Goal: Task Accomplishment & Management: Manage account settings

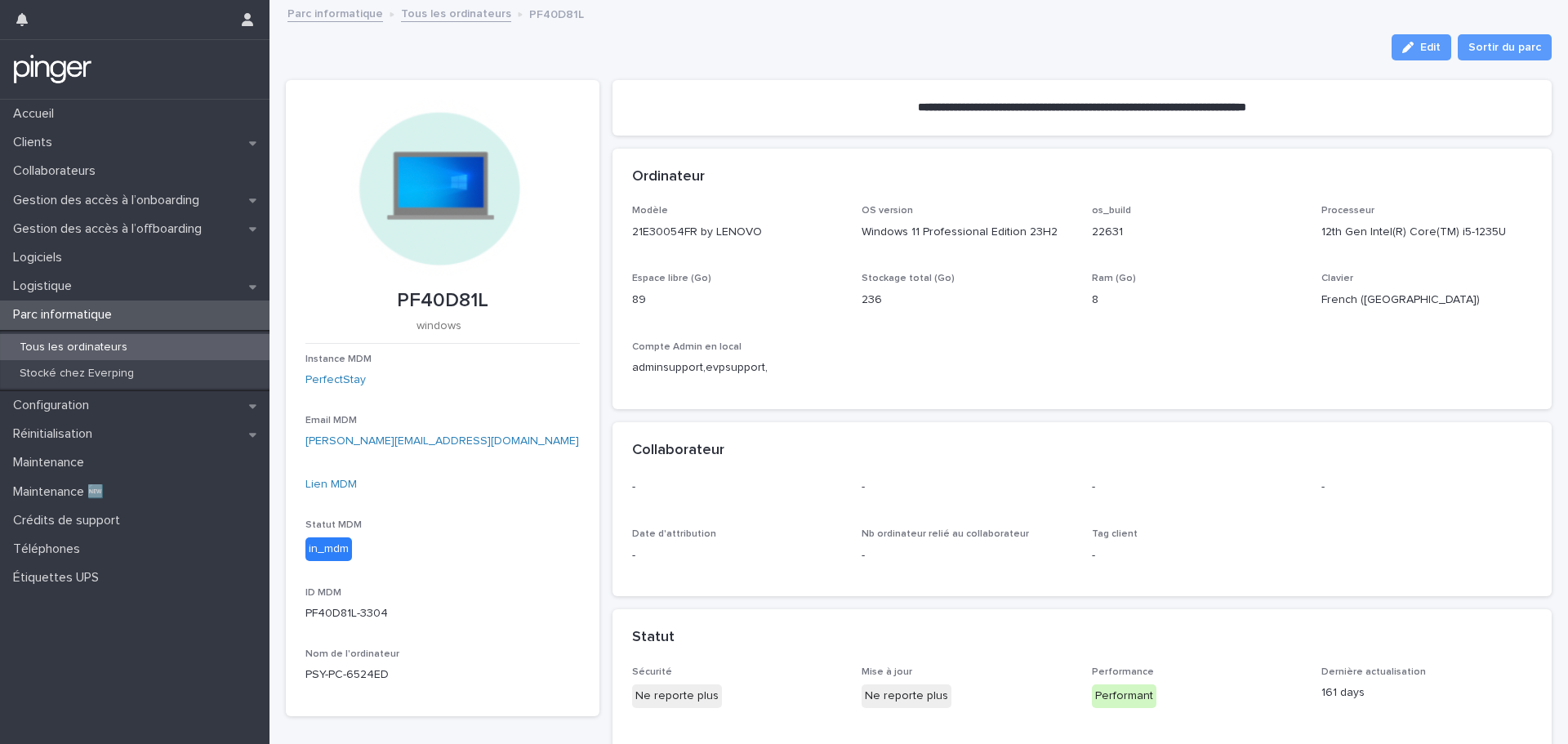
click at [933, 410] on div "Loading... Saving… Ordinateur Modèle 21E30054FR by LENOVO OS version Windows 11…" at bounding box center [1081, 285] width 940 height 274
drag, startPoint x: 927, startPoint y: 383, endPoint x: 911, endPoint y: 382, distance: 16.0
click at [911, 382] on div "Modèle 21E30054FR by LENOVO OS version Windows 11 Professional Edition 23H2 os_…" at bounding box center [1082, 297] width 900 height 185
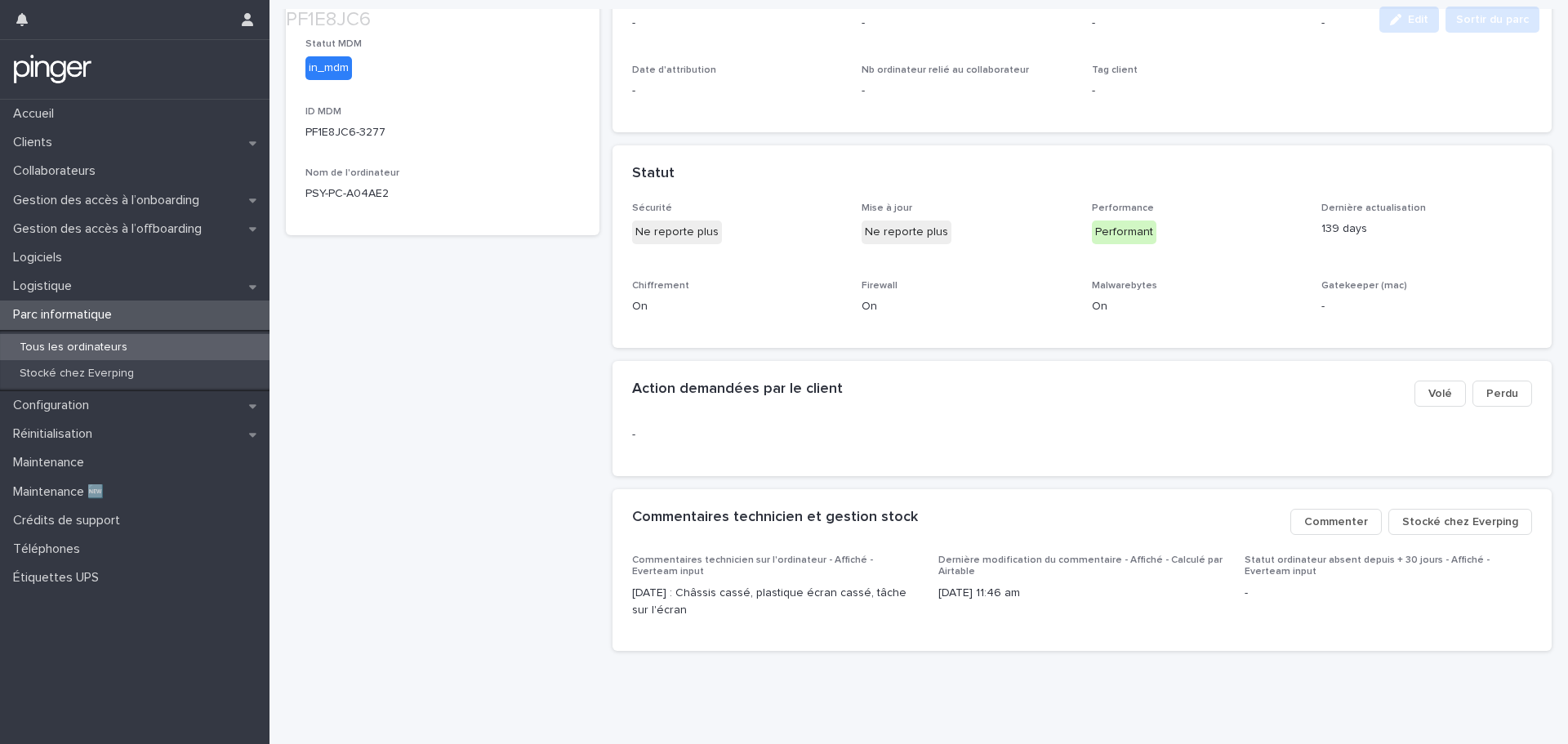
scroll to position [495, 0]
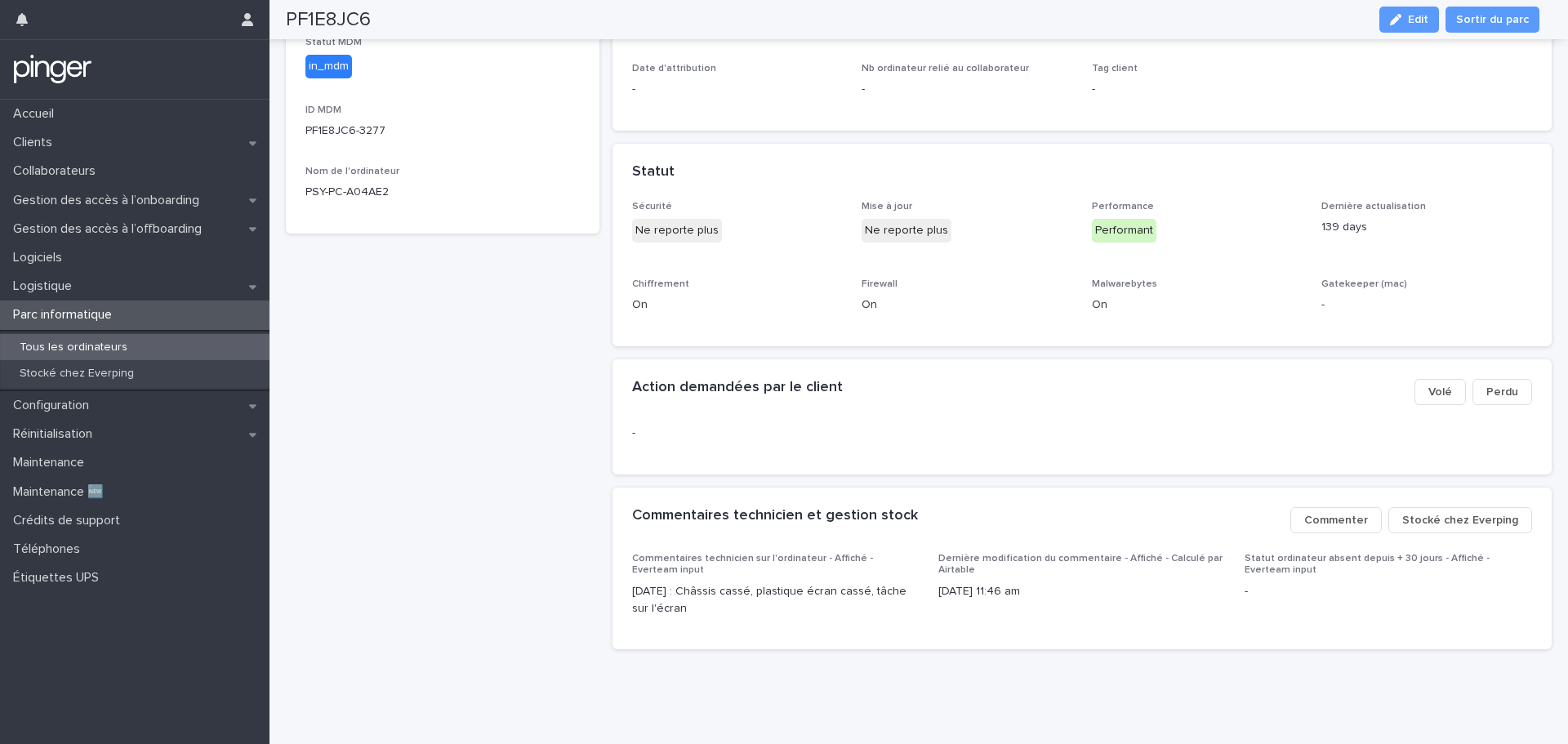
click at [1429, 512] on span "Stocké chez Everping" at bounding box center [1460, 520] width 116 height 16
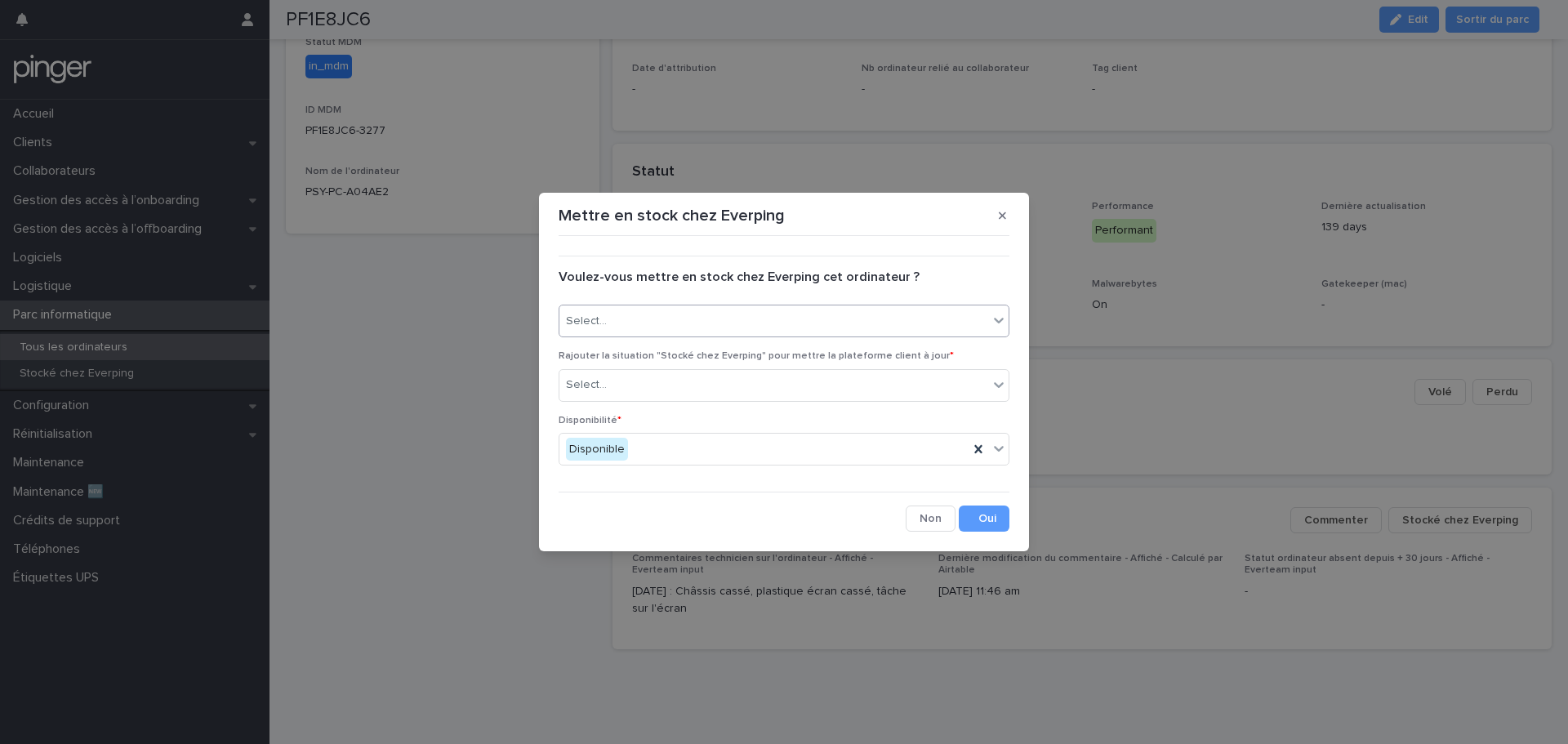
click at [737, 330] on div "Select..." at bounding box center [774, 321] width 429 height 27
click at [717, 347] on div "Oui" at bounding box center [784, 352] width 449 height 29
click at [717, 389] on div "Select..." at bounding box center [774, 385] width 429 height 27
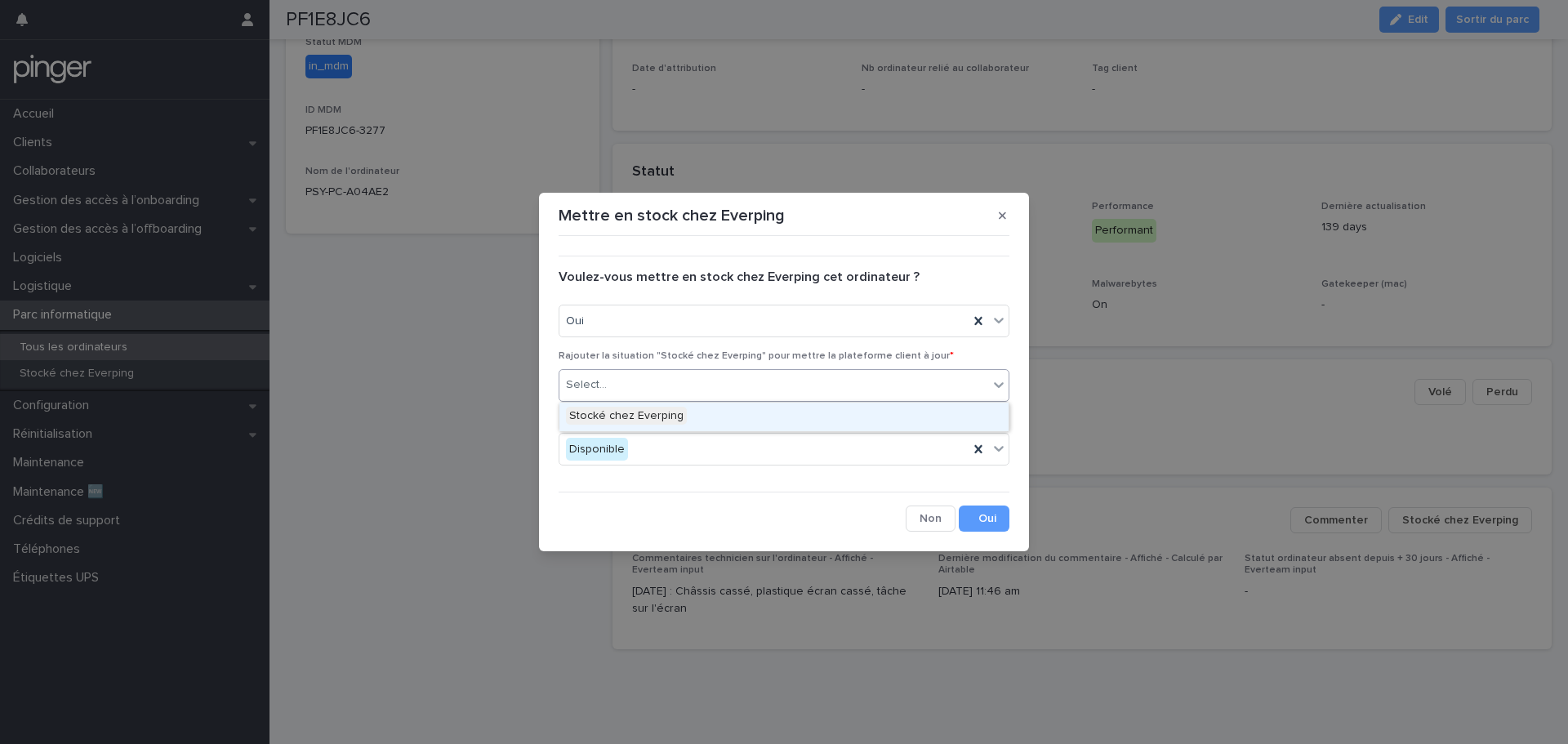
click at [721, 415] on div "Stocké chez Everping" at bounding box center [784, 417] width 449 height 29
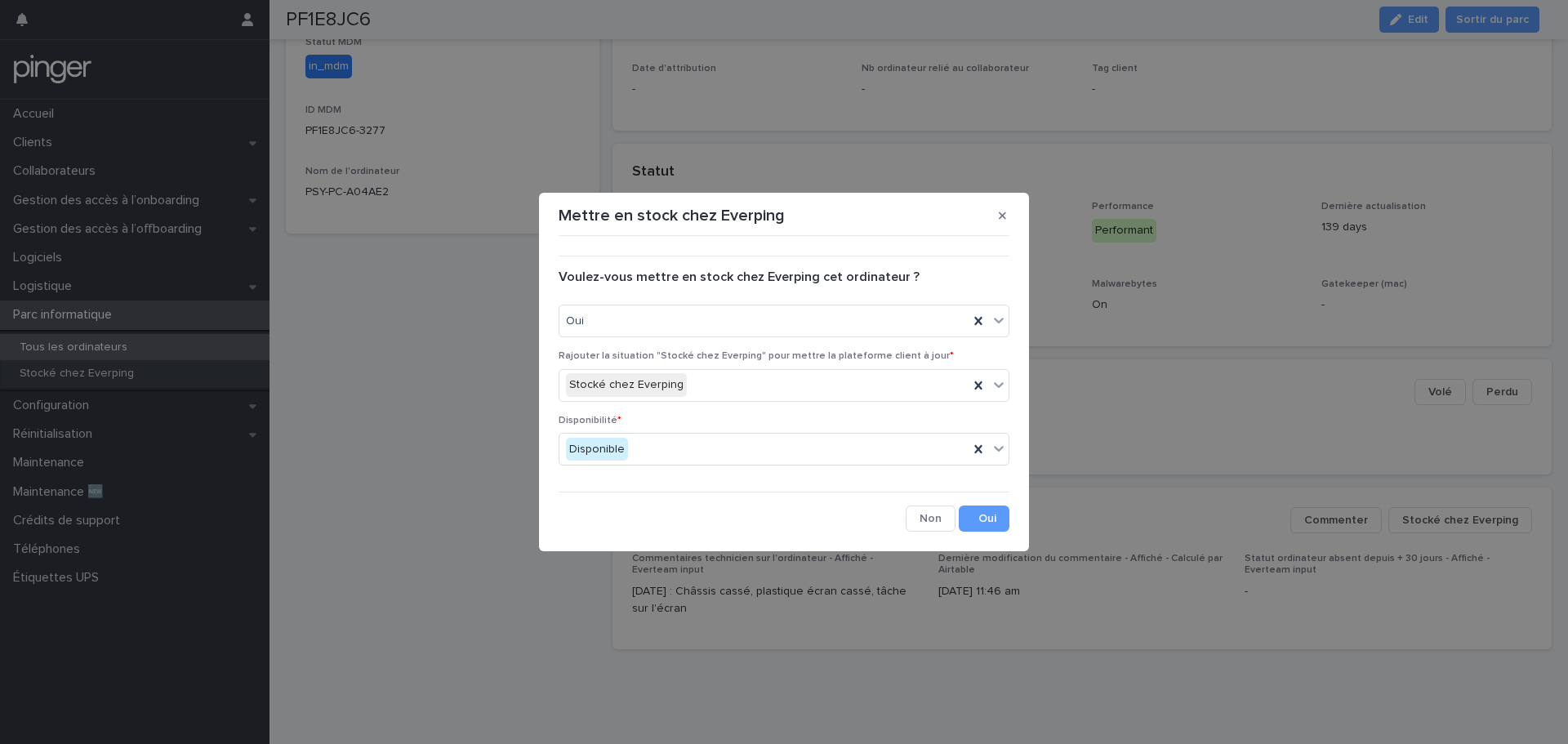
click at [1011, 514] on div "••• Voulez-vous mettre en stock chez Everping cet ordinateur ? Oui Rajouter la …" at bounding box center [784, 387] width 459 height 297
click at [996, 518] on button "Save" at bounding box center [984, 518] width 51 height 26
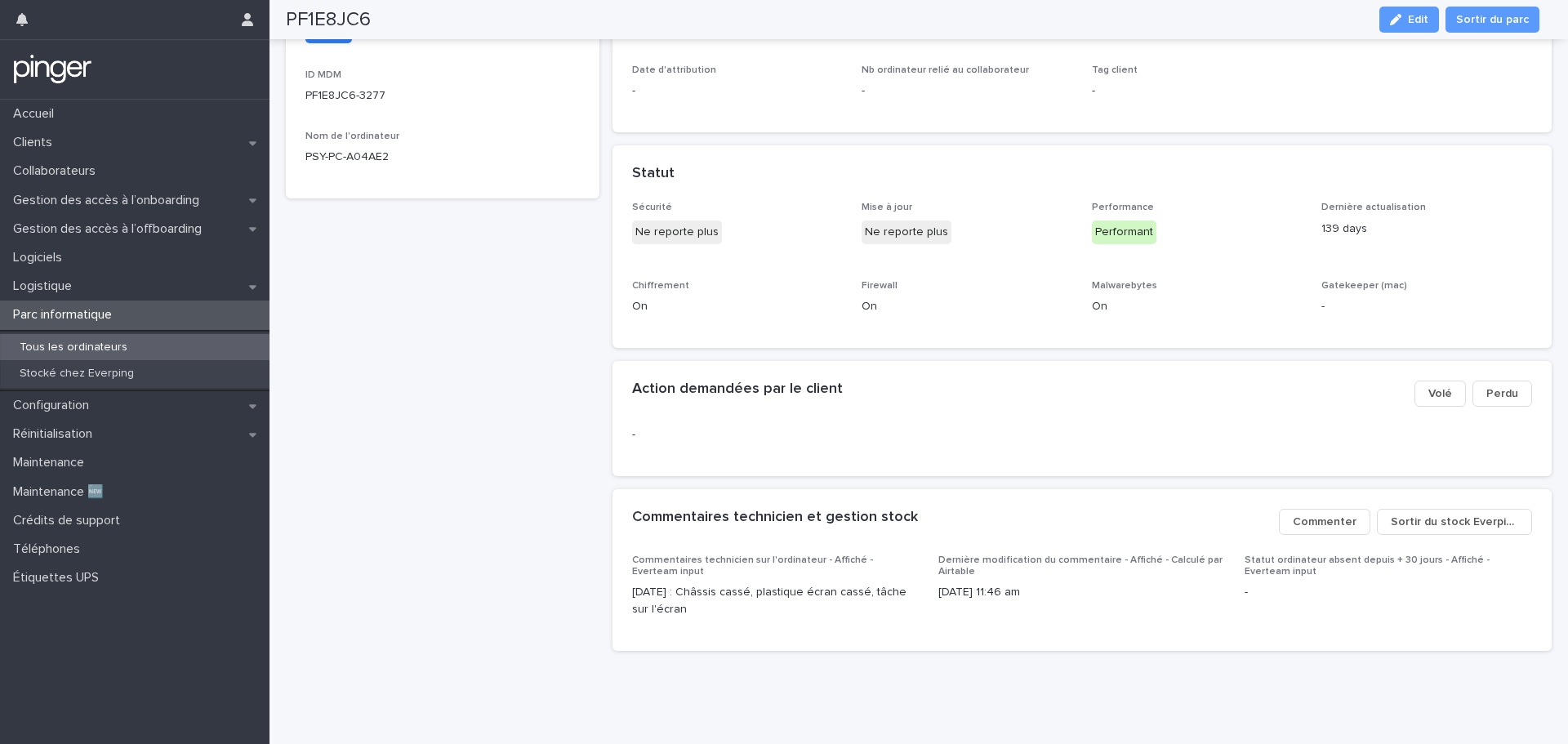
scroll to position [529, 0]
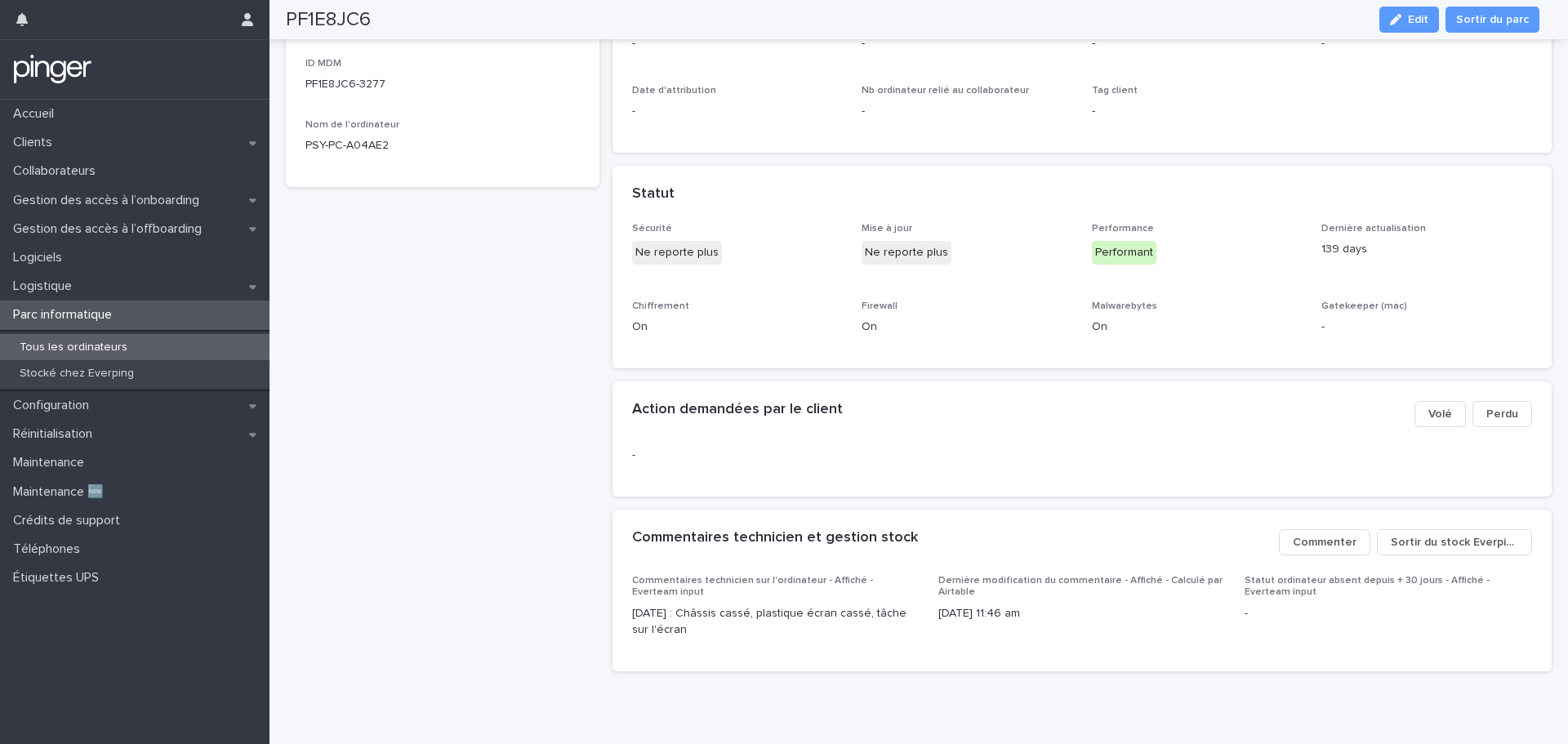
click at [98, 342] on p "Tous les ordinateurs" at bounding box center [74, 348] width 134 height 13
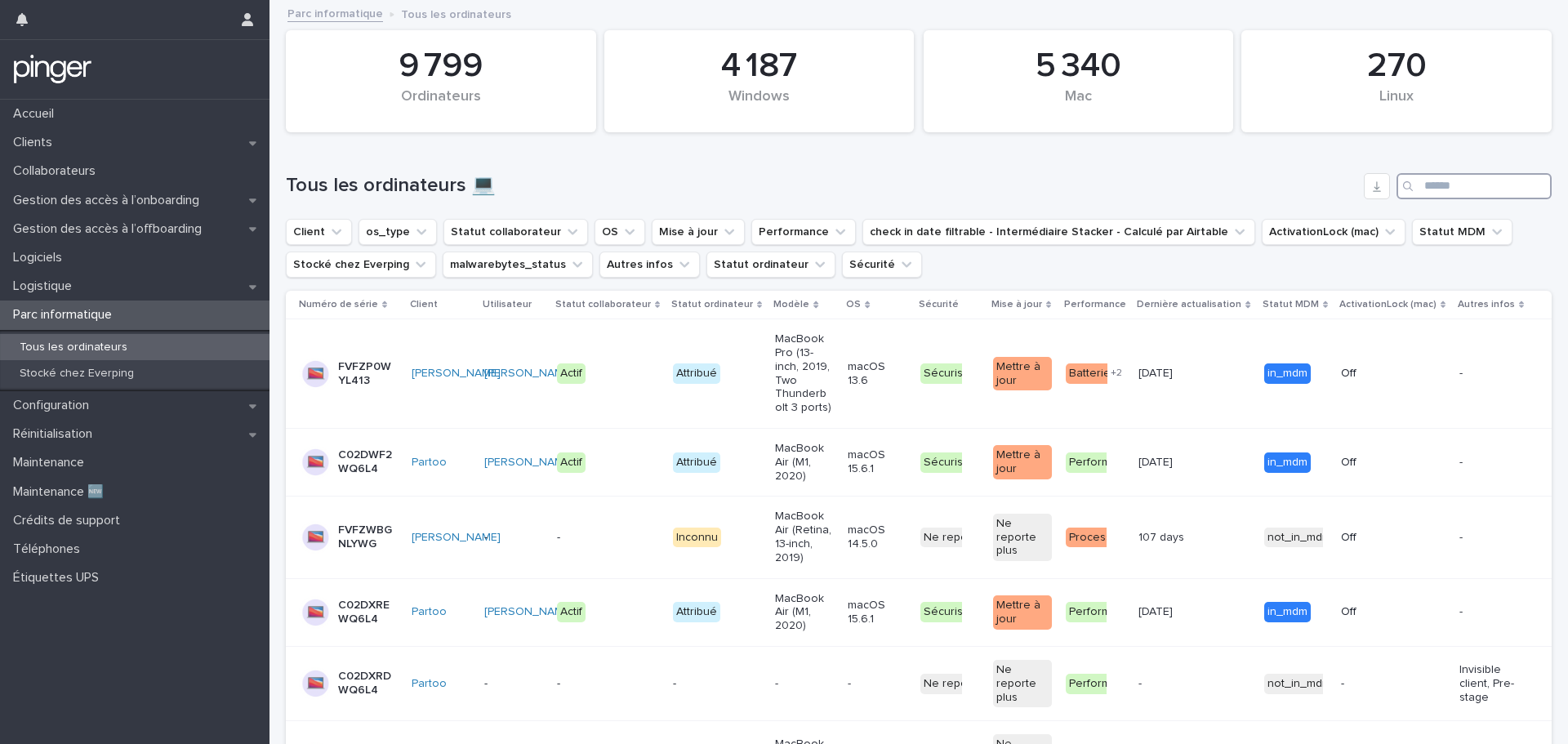
click at [1431, 183] on input "Search" at bounding box center [1474, 186] width 155 height 26
paste input "**********"
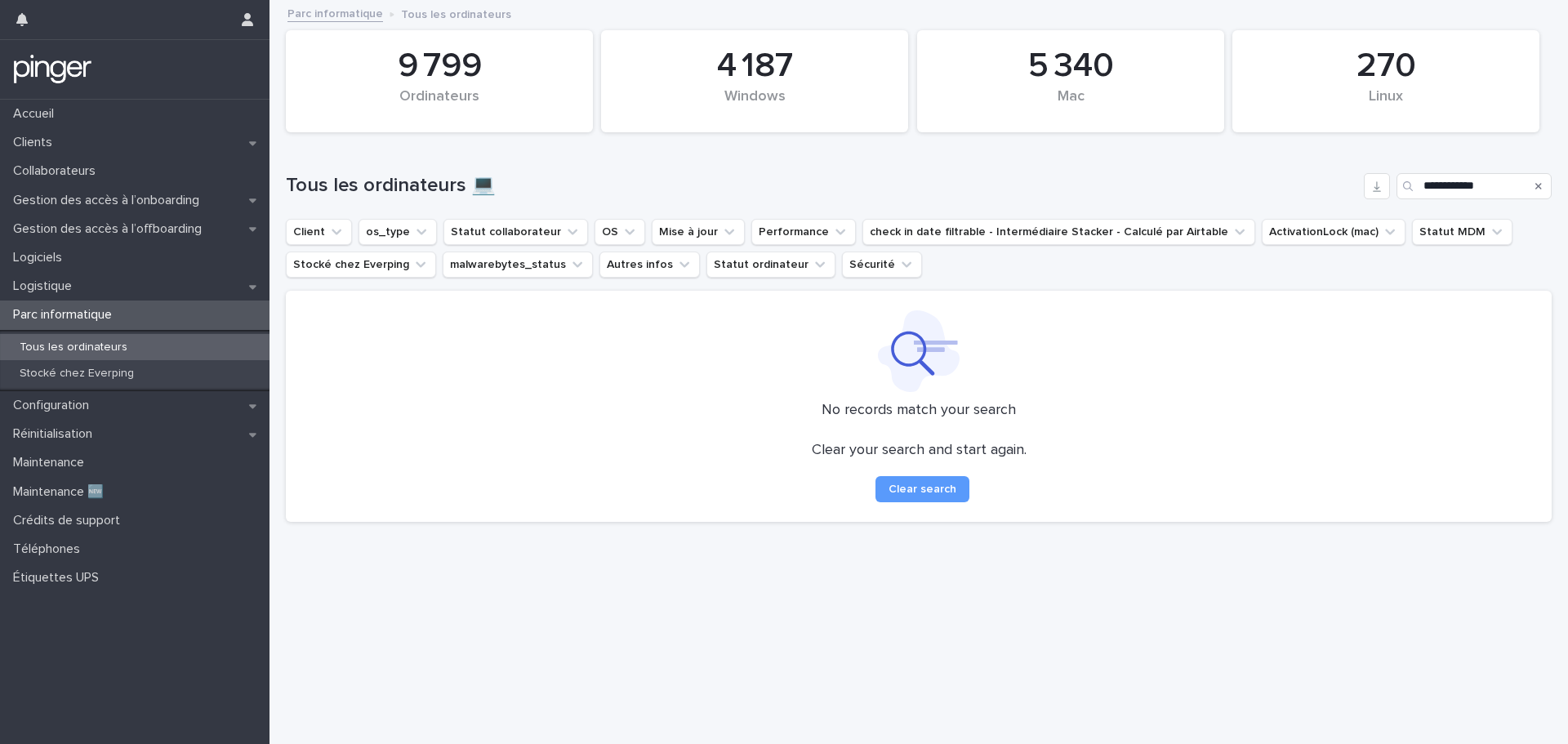
drag, startPoint x: 1320, startPoint y: 148, endPoint x: 1327, endPoint y: 152, distance: 8.1
click at [1321, 148] on div "**********" at bounding box center [919, 180] width 1266 height 79
drag, startPoint x: 1498, startPoint y: 185, endPoint x: 1301, endPoint y: 185, distance: 197.0
click at [1301, 185] on div "**********" at bounding box center [919, 186] width 1266 height 26
paste input "Search"
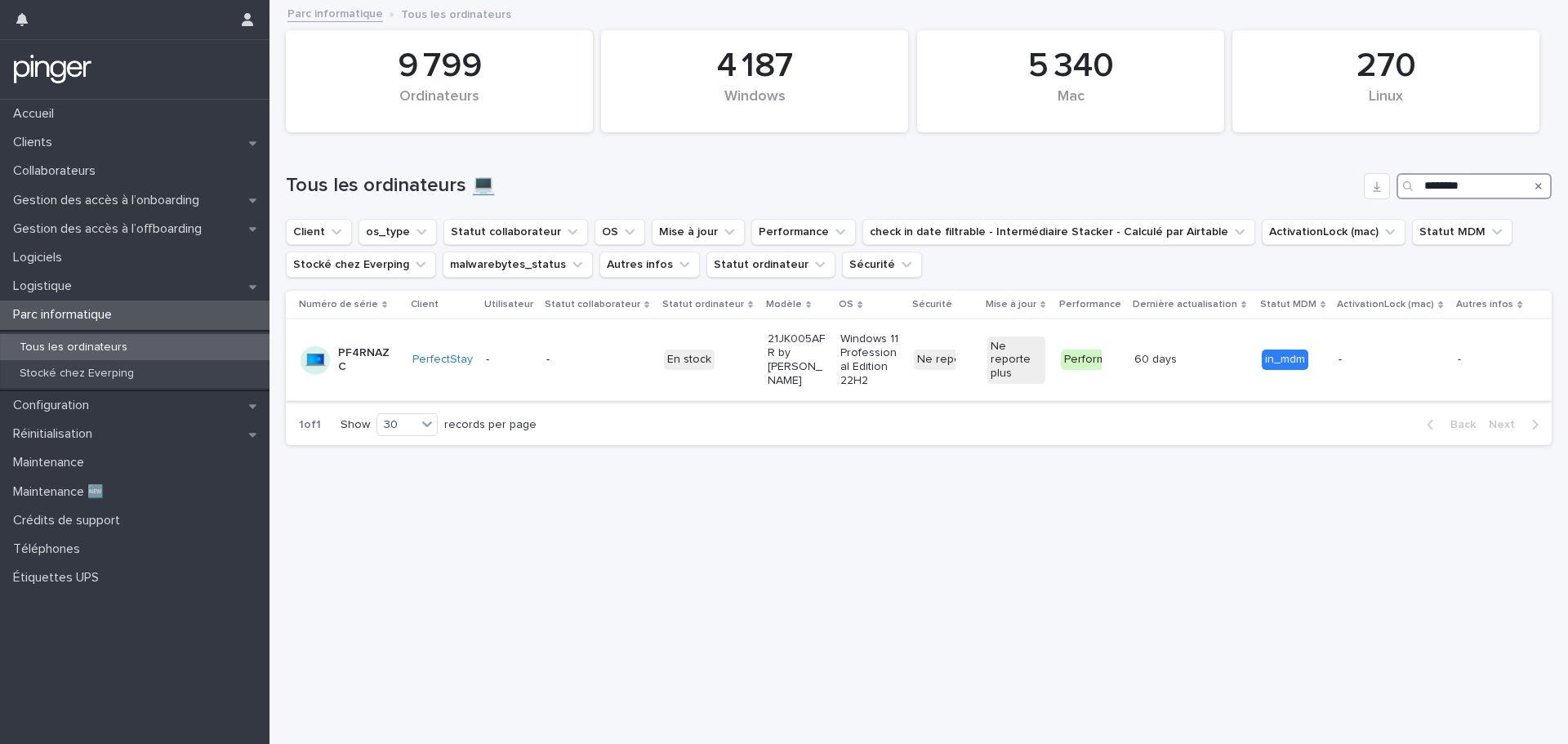
type input "********"
click at [557, 367] on p "-" at bounding box center [575, 359] width 58 height 13
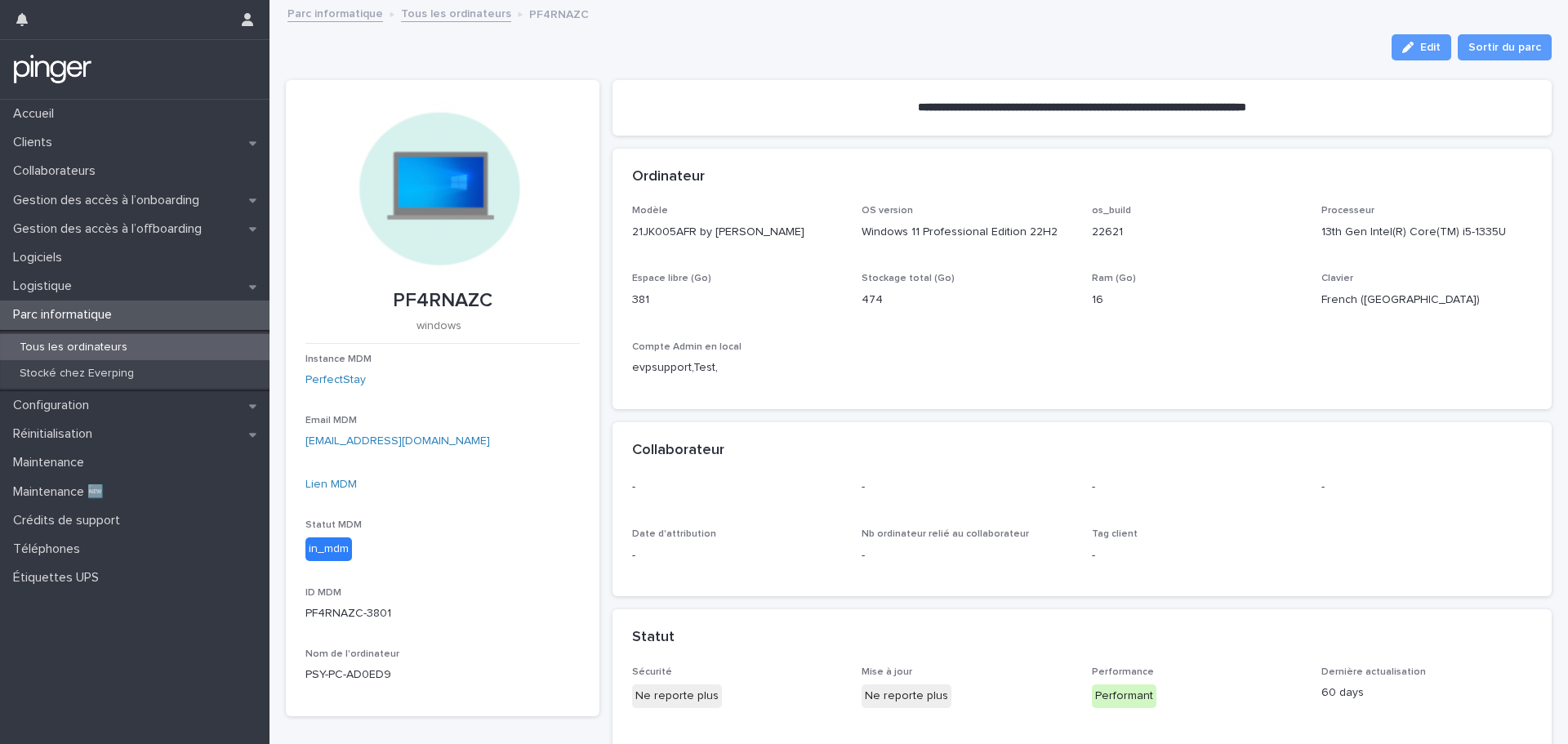
click at [985, 398] on div "Modèle 21JK005AFR by LENOVO OS version Windows 11 Professional Edition 22H2 os_…" at bounding box center [1081, 306] width 940 height 204
click at [77, 164] on p "Collaborateurs" at bounding box center [57, 171] width 102 height 15
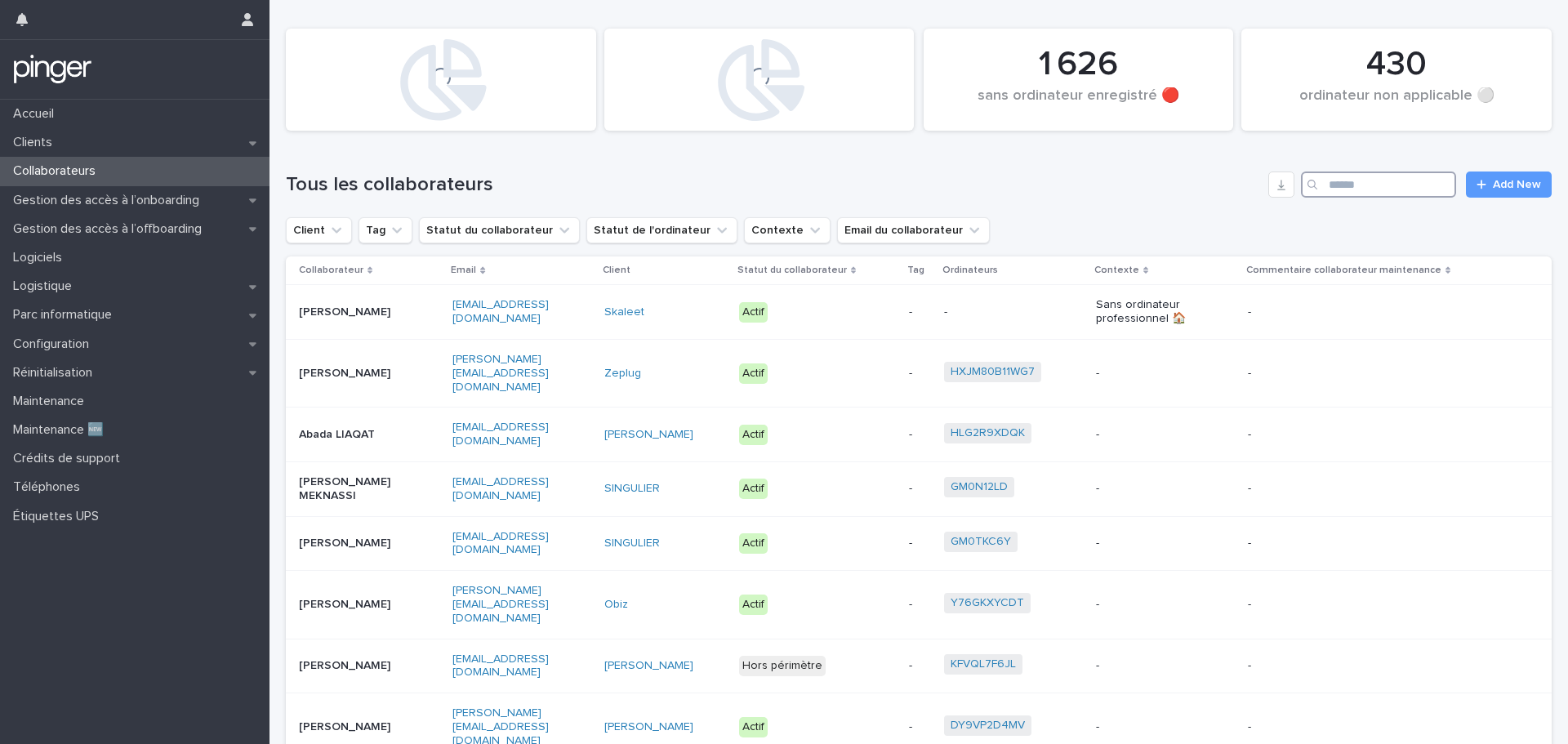
click at [1356, 183] on input "Search" at bounding box center [1378, 184] width 155 height 26
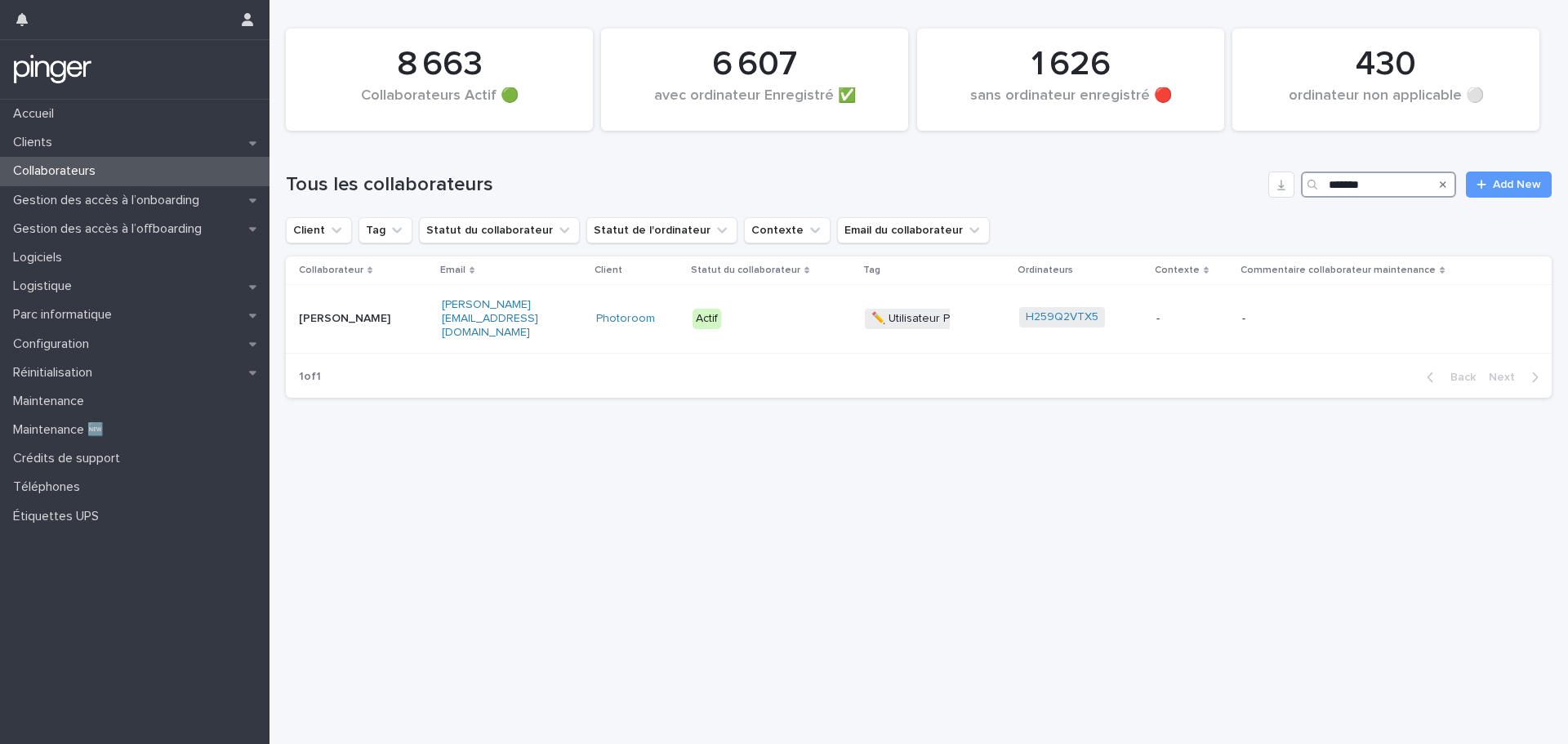
type input "*******"
click at [823, 327] on div "Actif" at bounding box center [772, 318] width 159 height 34
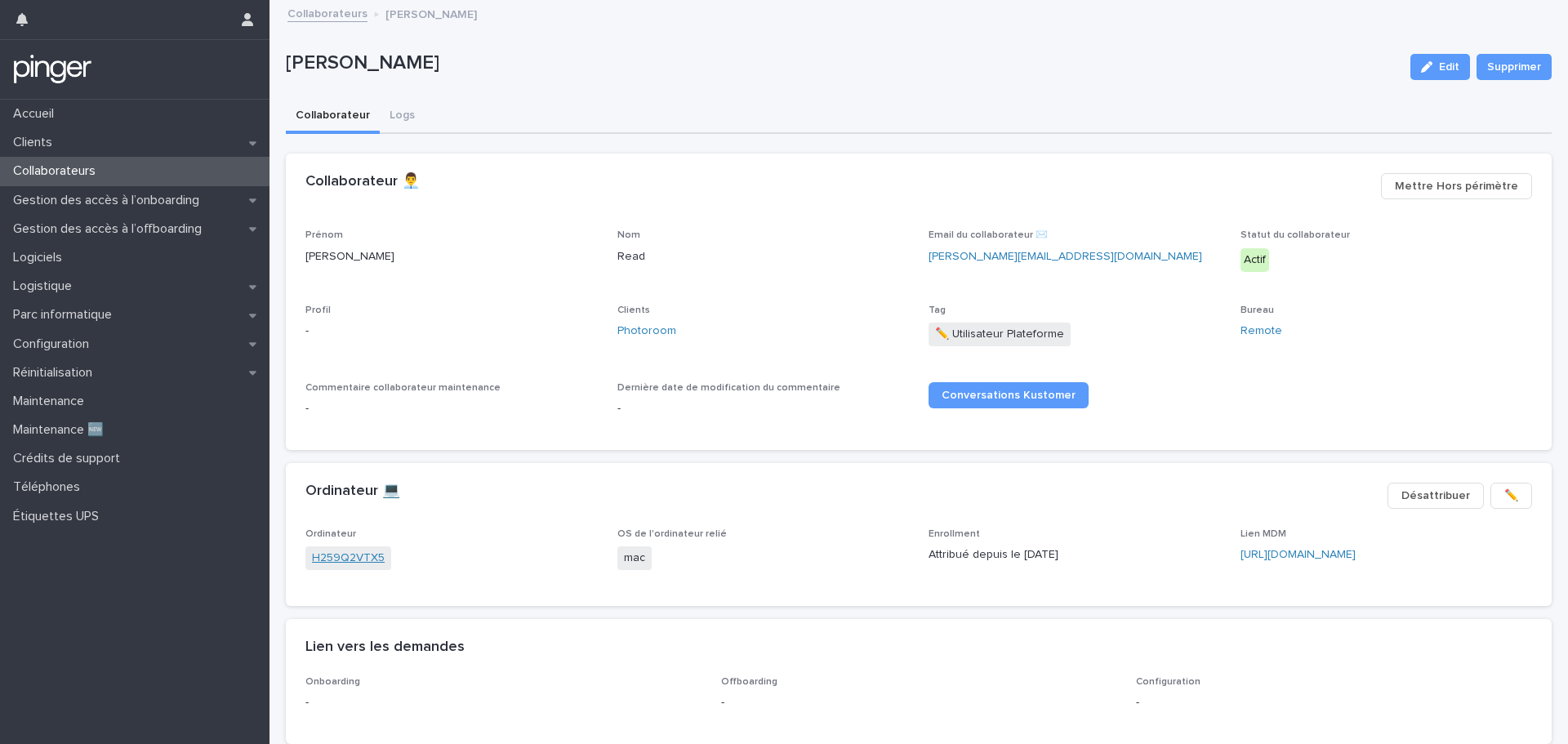
click at [340, 558] on link "H259Q2VTX5" at bounding box center [349, 558] width 73 height 17
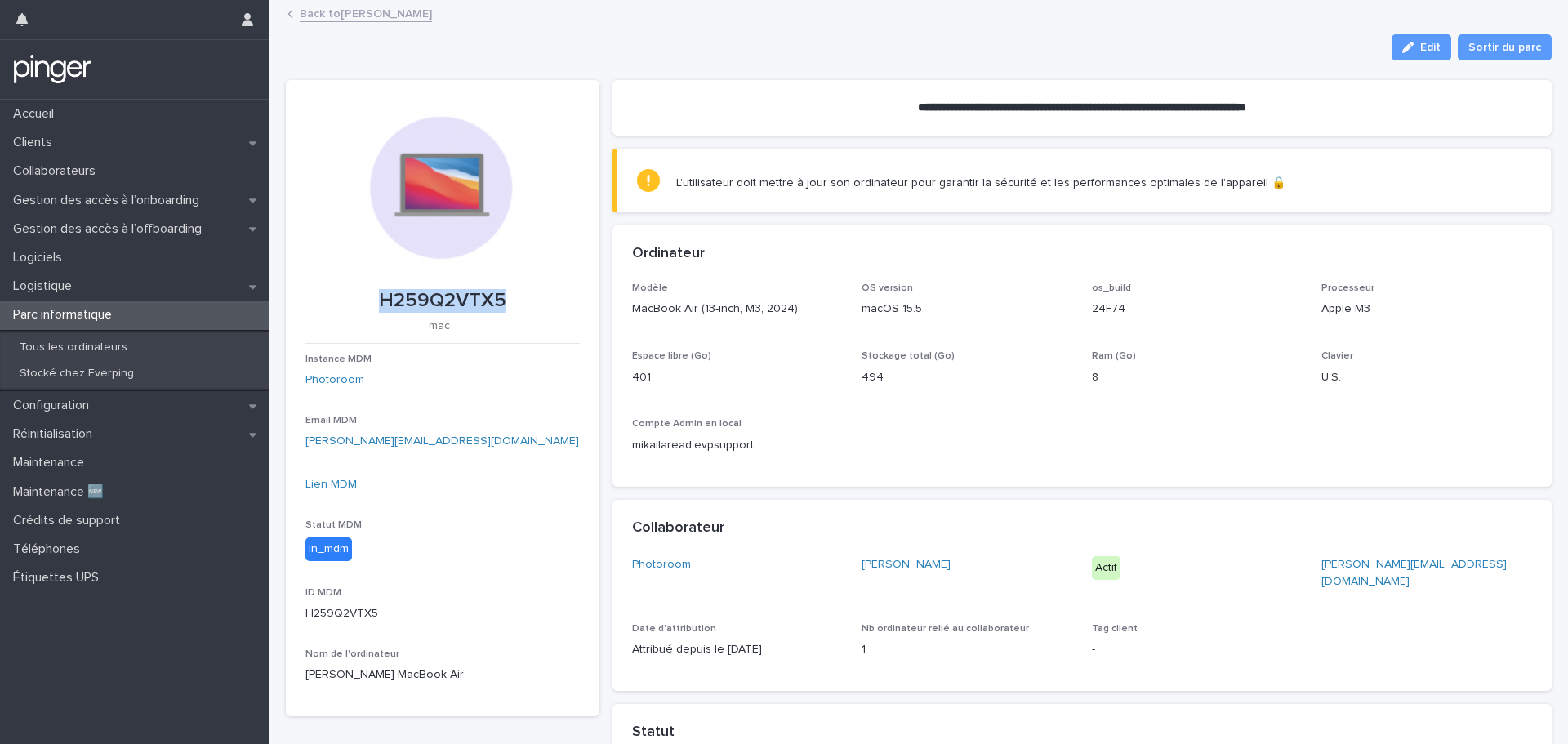
drag, startPoint x: 375, startPoint y: 296, endPoint x: 507, endPoint y: 295, distance: 132.0
click at [507, 295] on p "H259Q2VTX5" at bounding box center [443, 301] width 274 height 24
copy p "H259Q2VTX5"
click at [1286, 17] on div "Back to Mikaila Read" at bounding box center [926, 14] width 1293 height 23
click at [83, 317] on p "Parc informatique" at bounding box center [66, 315] width 119 height 15
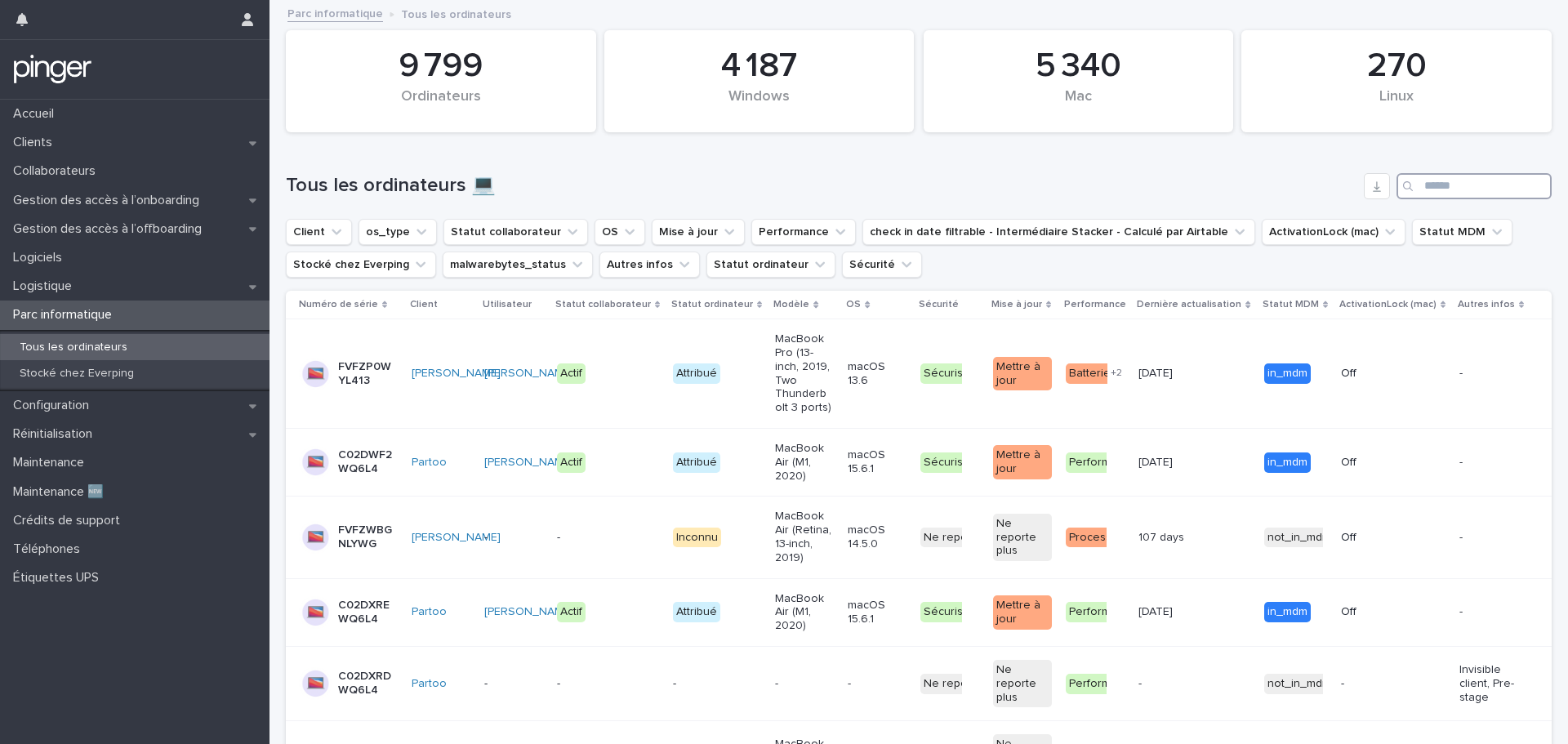
click at [1452, 181] on input "Search" at bounding box center [1474, 186] width 155 height 26
paste input "********"
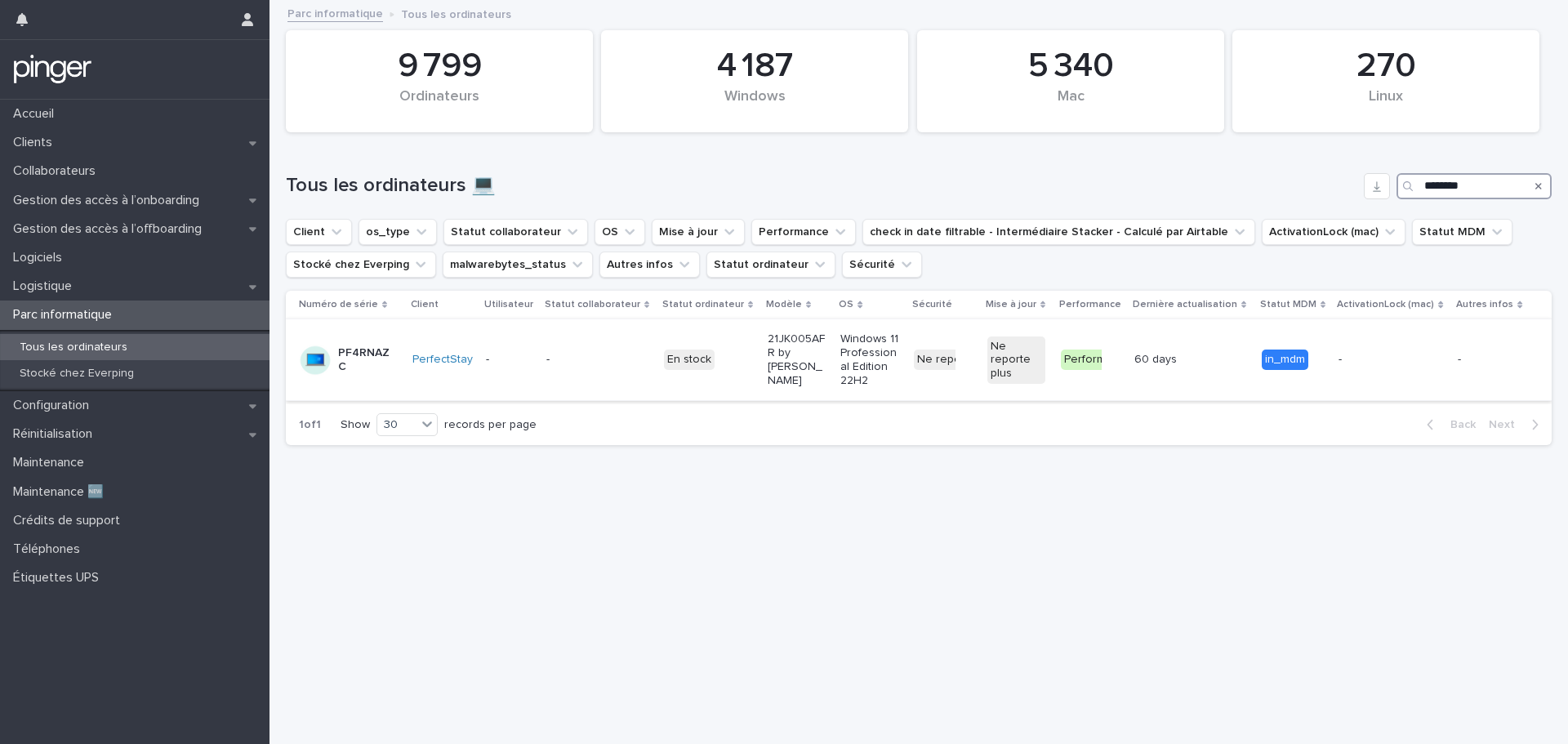
type input "********"
click at [547, 361] on p "-" at bounding box center [575, 359] width 58 height 13
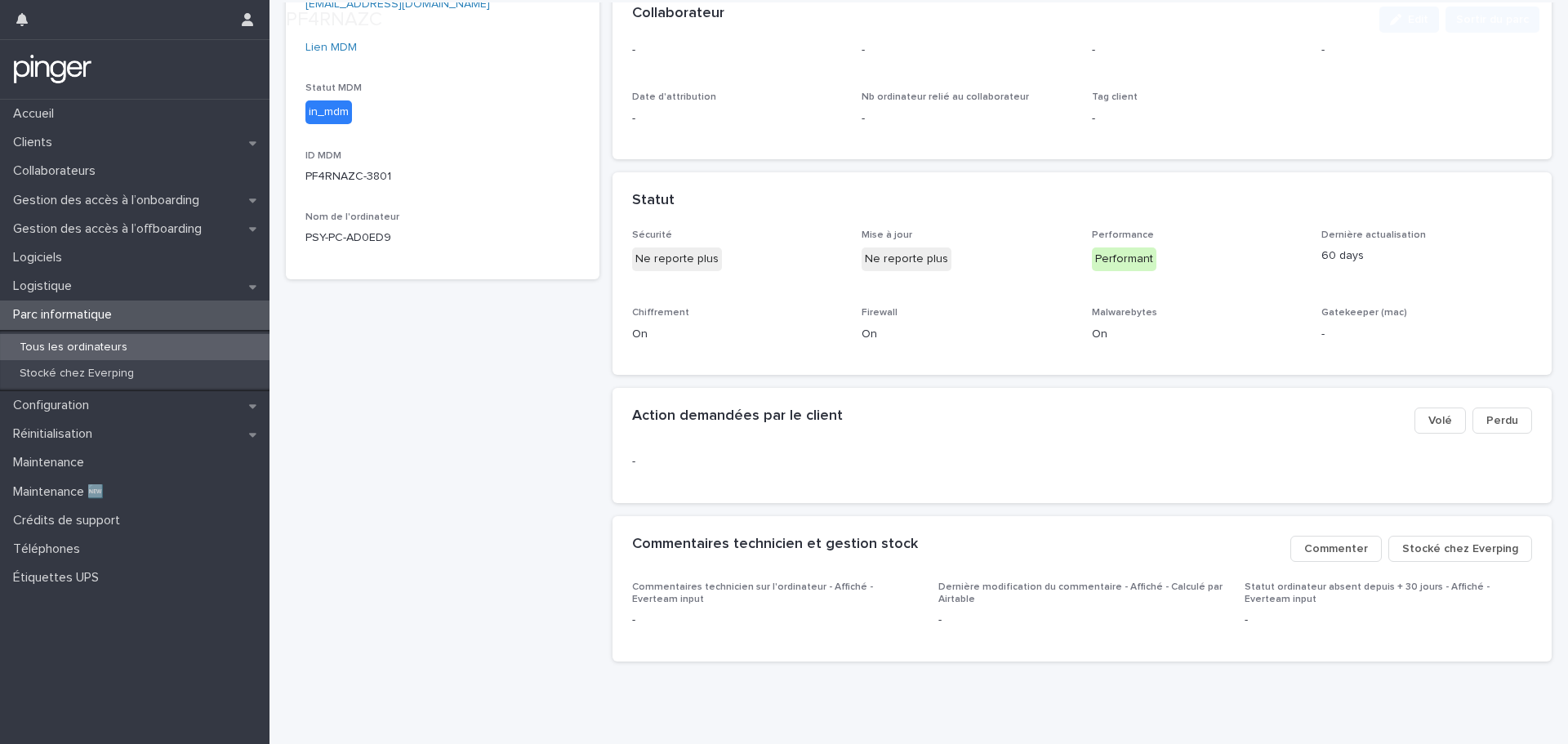
scroll to position [462, 0]
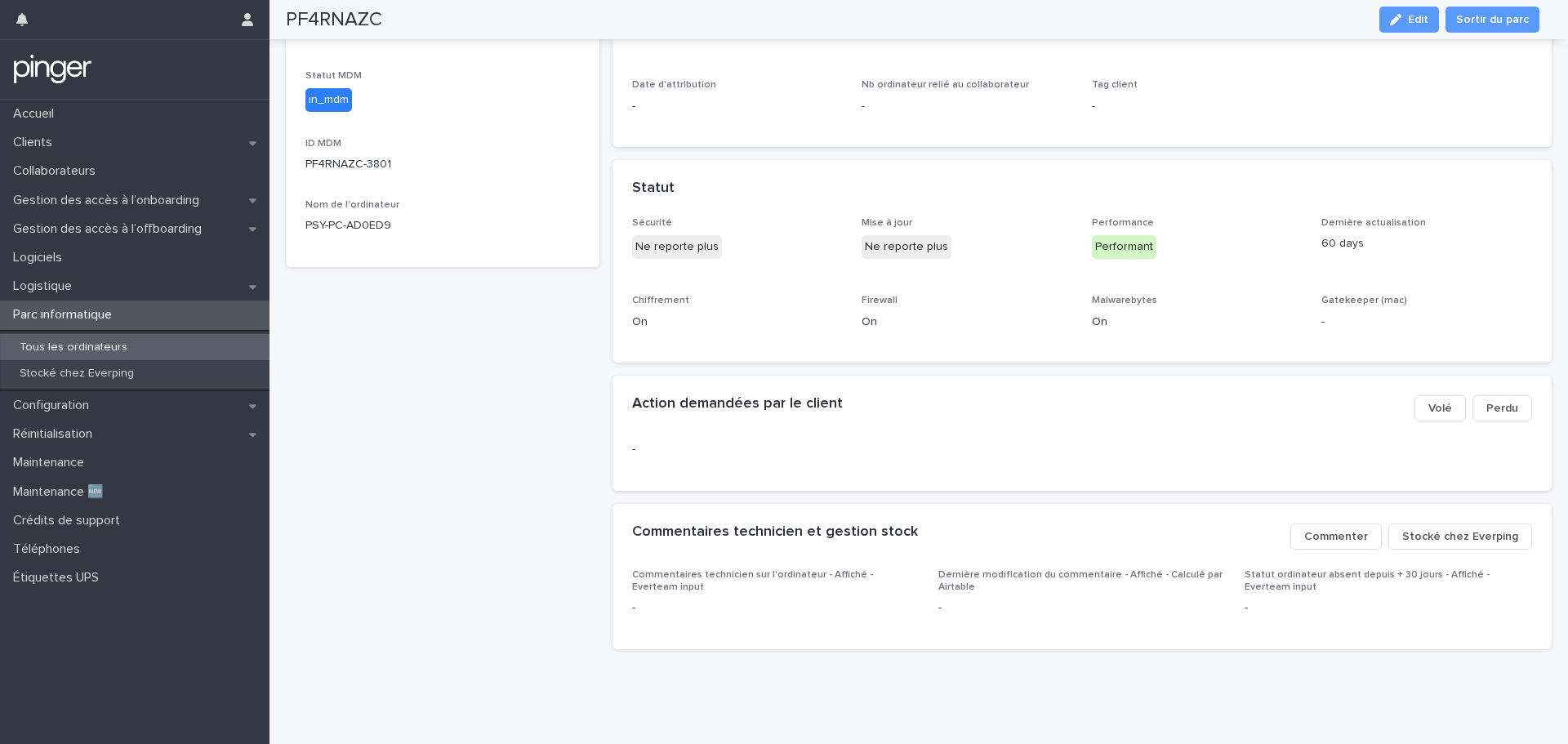
click at [1438, 529] on span "Stocké chez Everping" at bounding box center [1460, 536] width 116 height 16
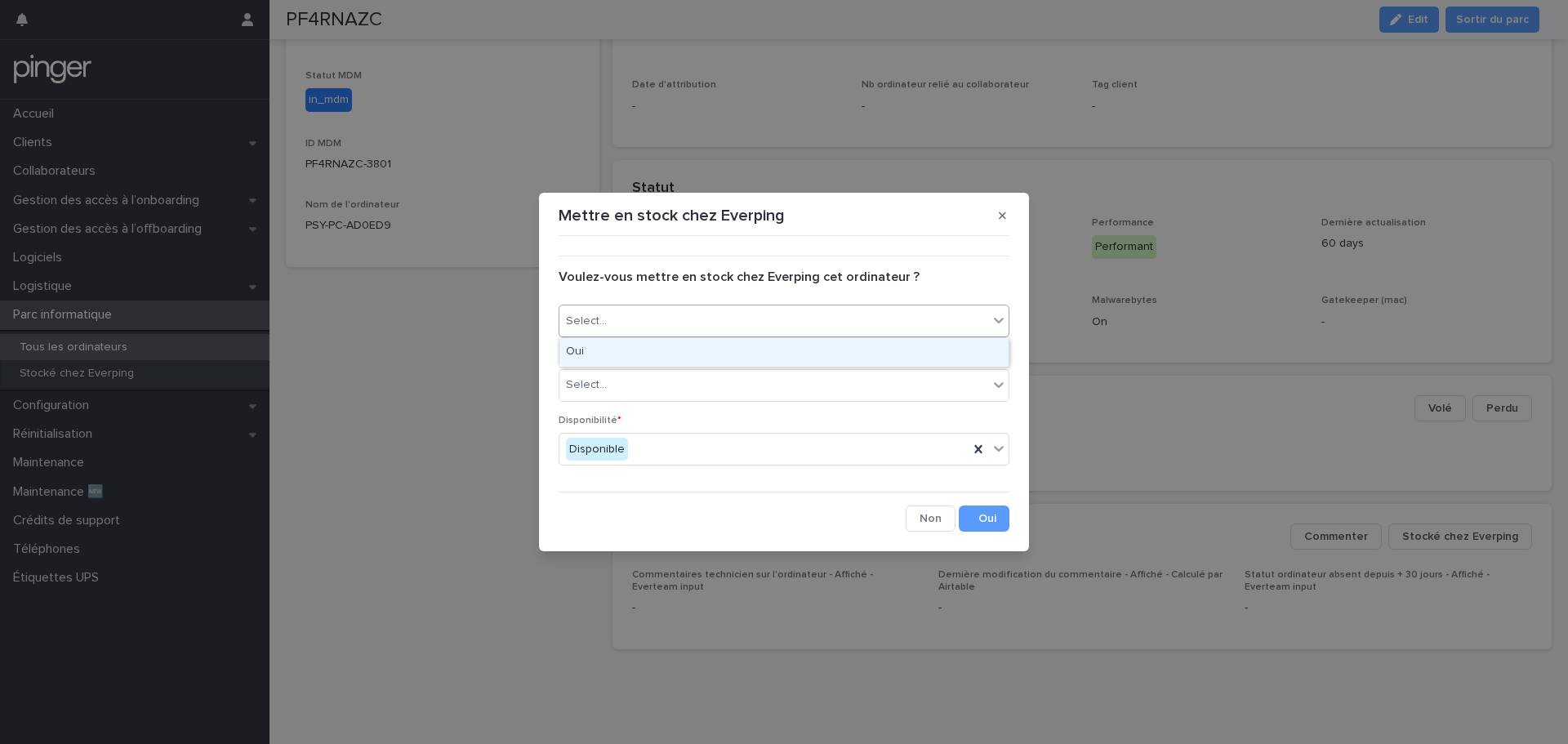
click at [734, 317] on div "Select..." at bounding box center [774, 321] width 429 height 27
click at [716, 348] on div "Oui" at bounding box center [784, 352] width 449 height 29
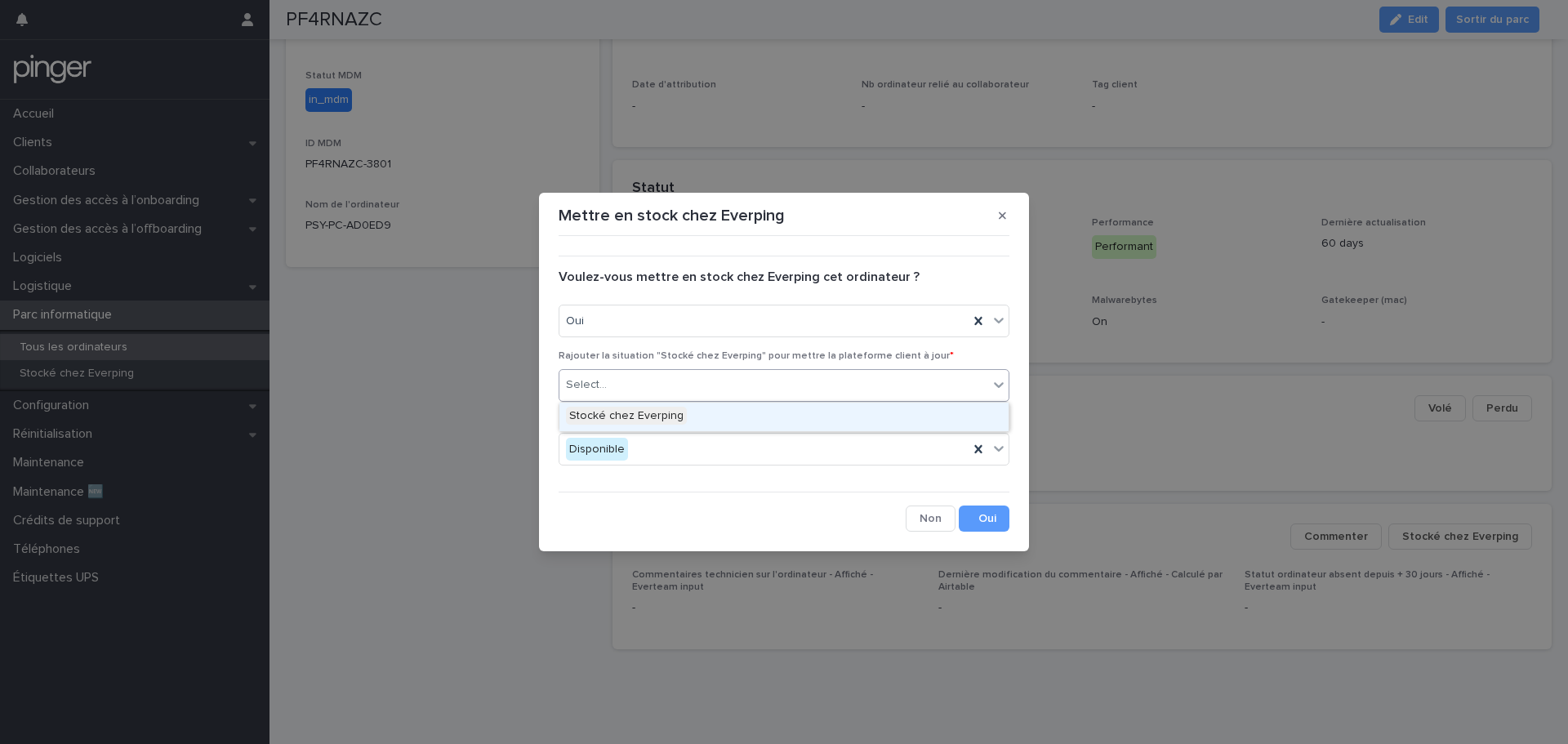
click at [714, 379] on div "Select..." at bounding box center [774, 385] width 429 height 27
click at [713, 413] on div "Stocké chez Everping" at bounding box center [784, 417] width 449 height 29
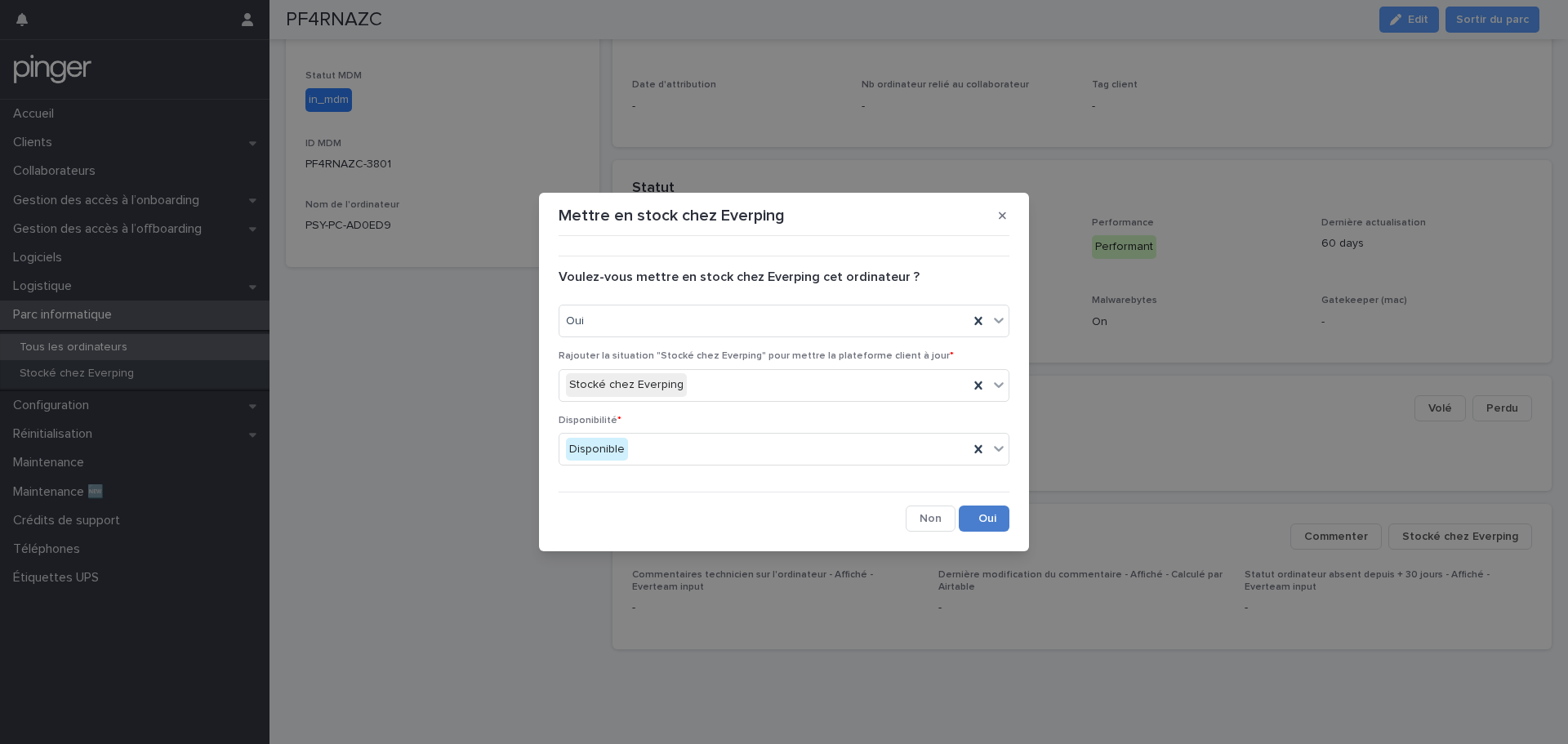
click at [1001, 515] on button "Save" at bounding box center [984, 518] width 51 height 26
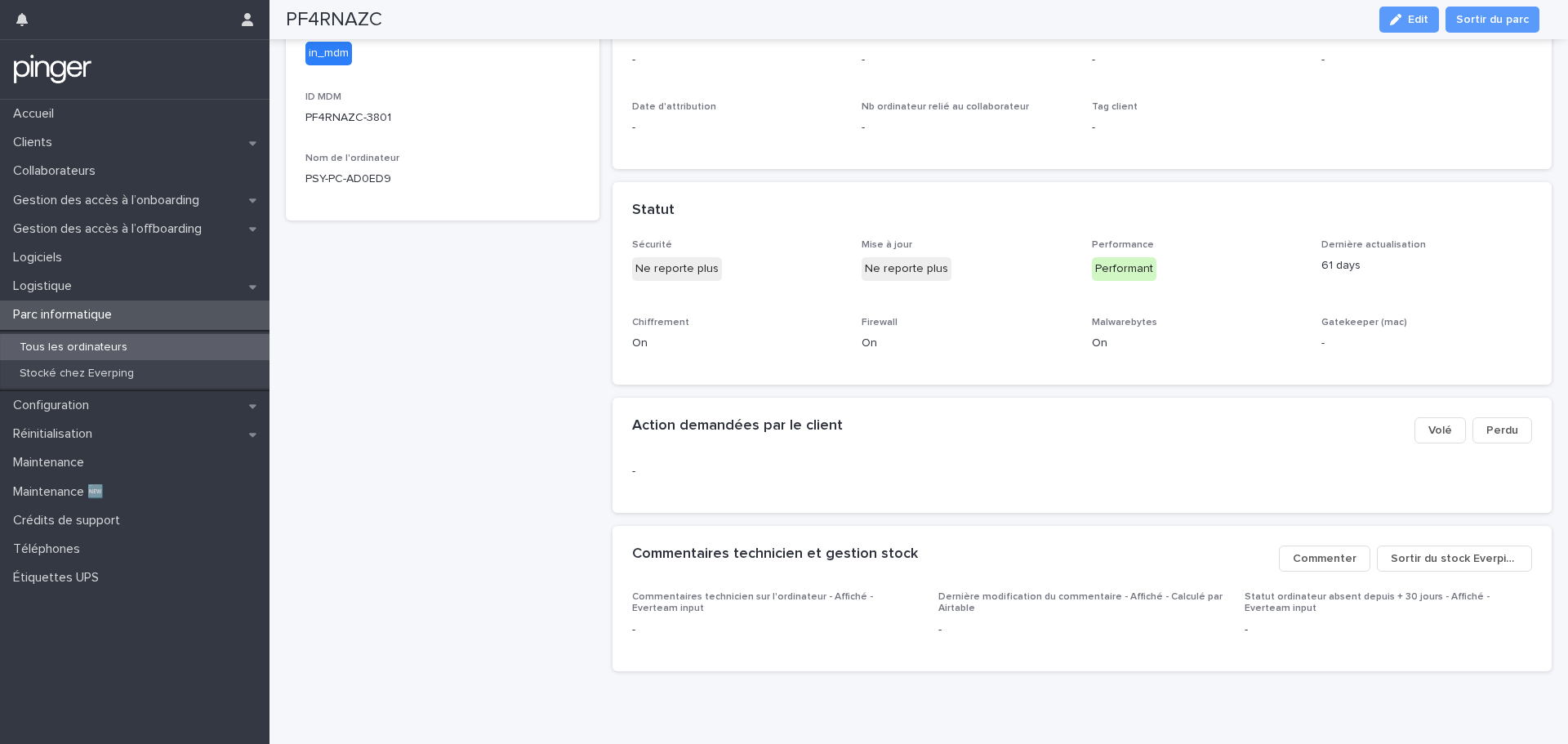
scroll to position [0, 0]
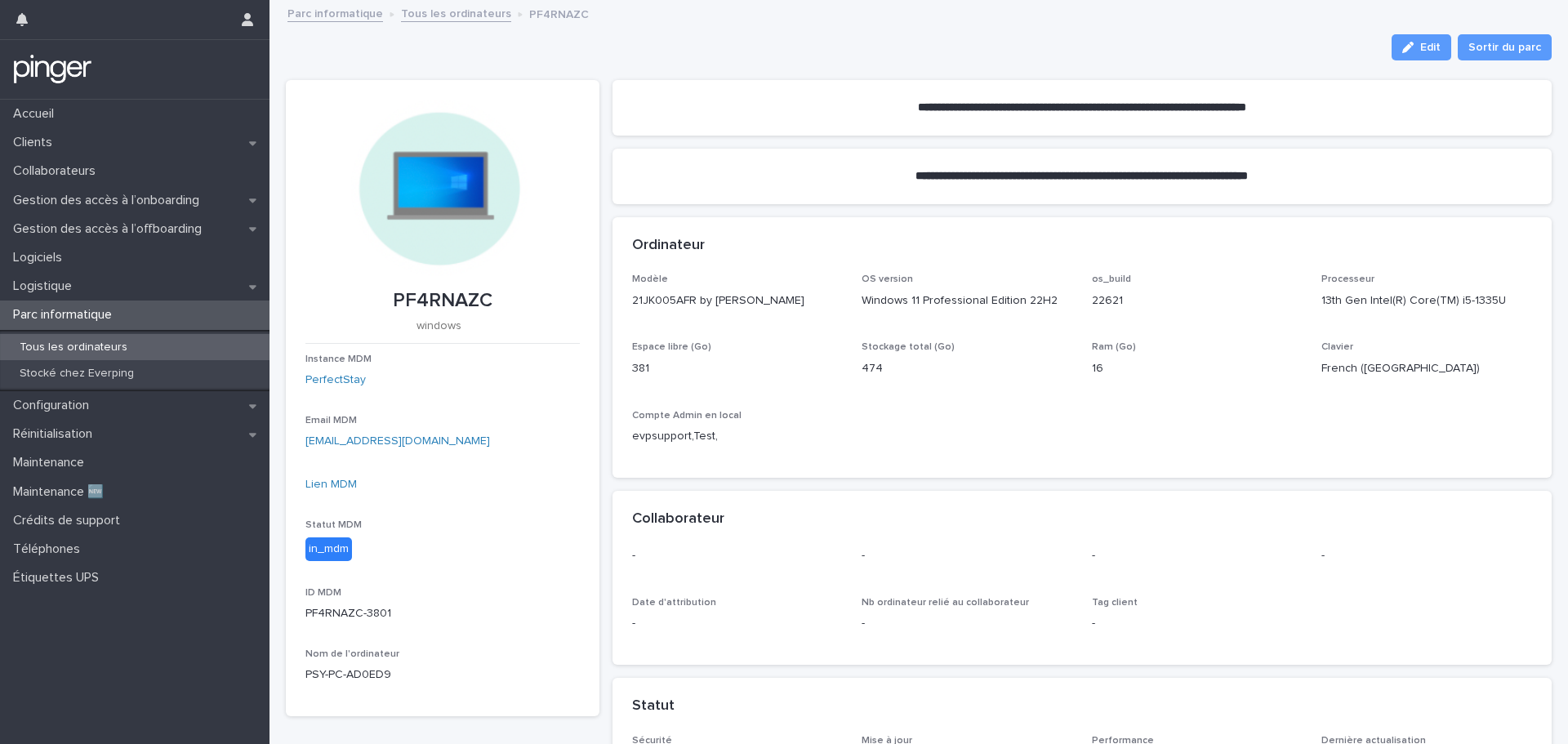
click at [157, 349] on div "Tous les ordinateurs" at bounding box center [134, 348] width 269 height 27
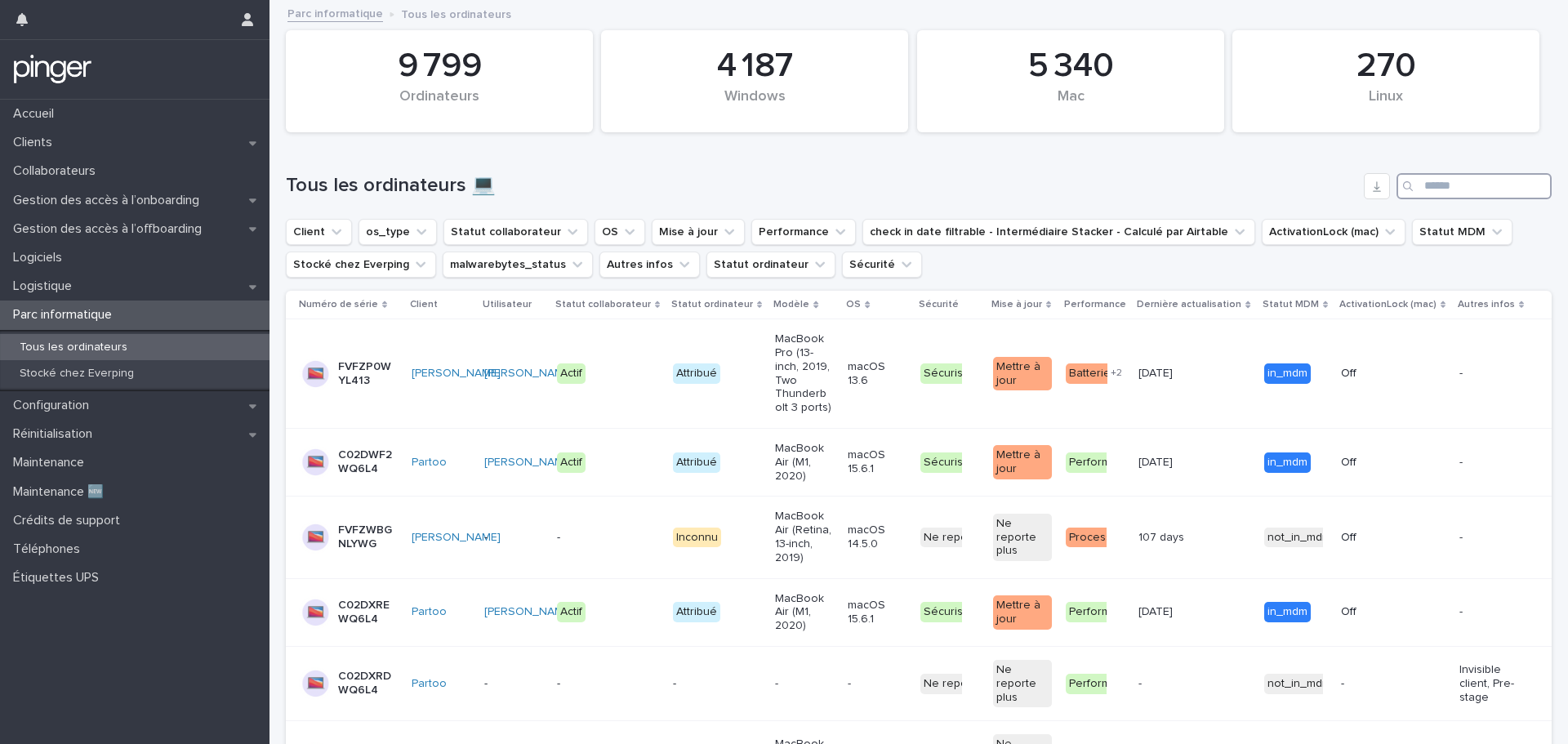
click at [1450, 186] on input "Search" at bounding box center [1474, 186] width 155 height 26
paste input "********"
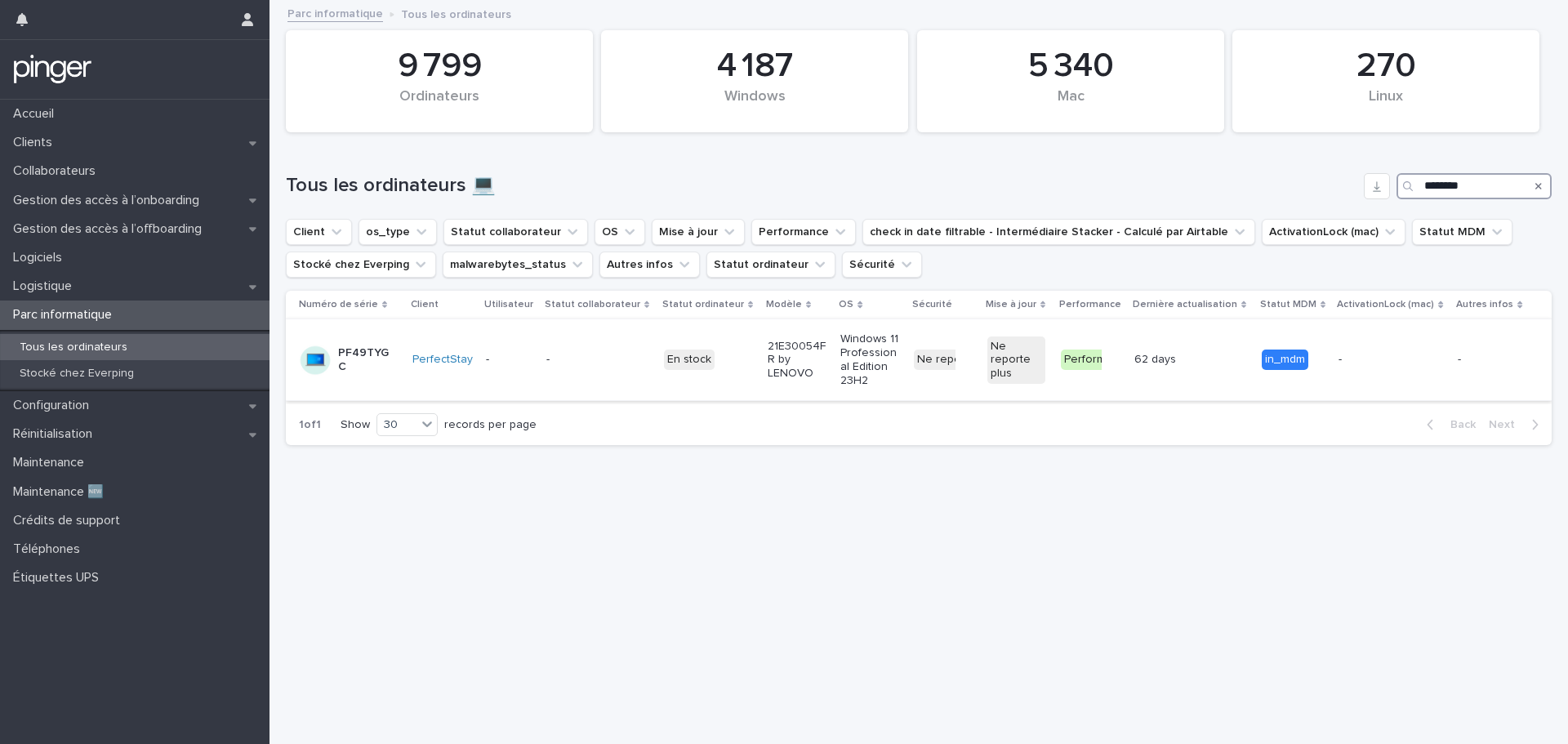
type input "********"
click at [604, 364] on p "-" at bounding box center [575, 359] width 58 height 13
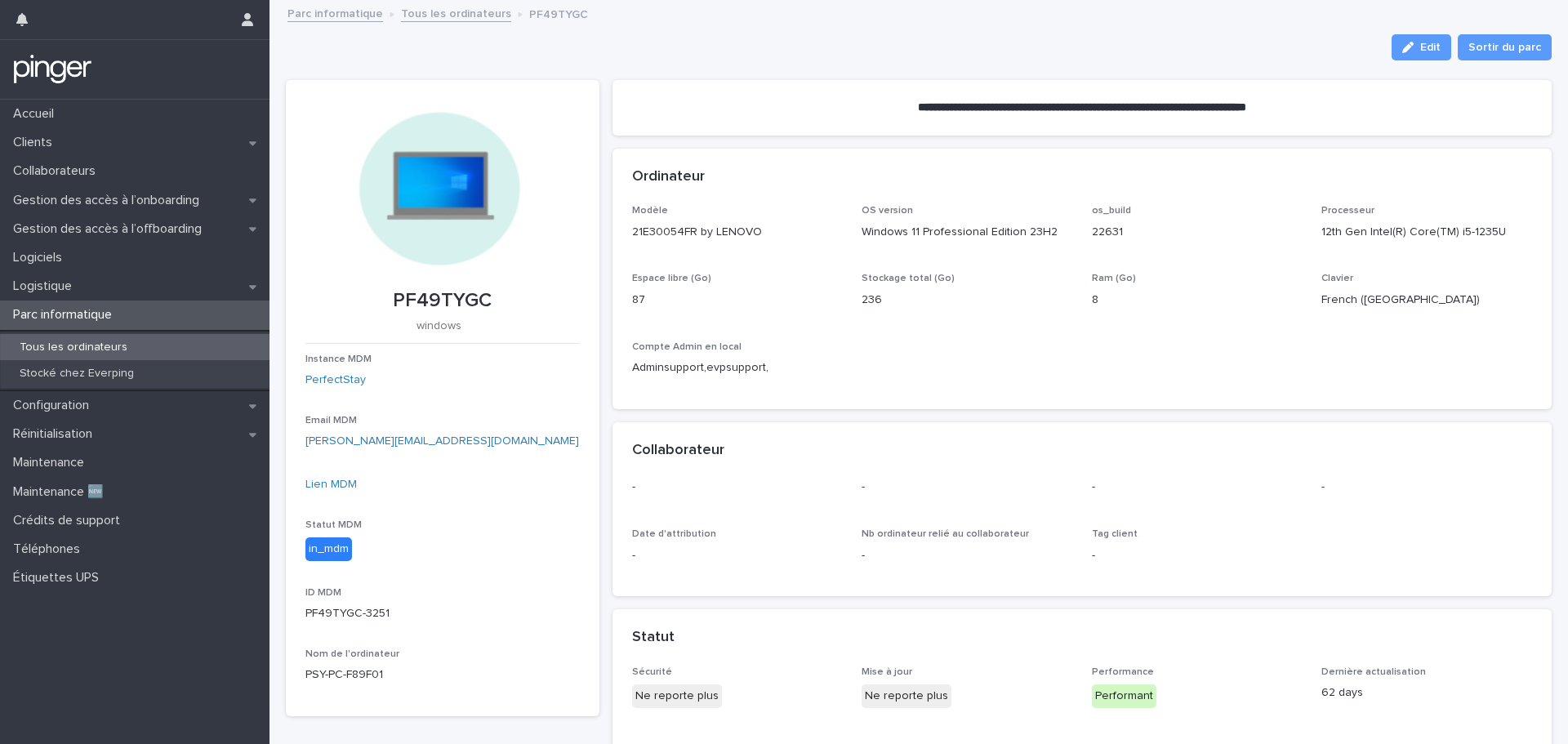
click at [97, 342] on p "Tous les ordinateurs" at bounding box center [74, 348] width 134 height 13
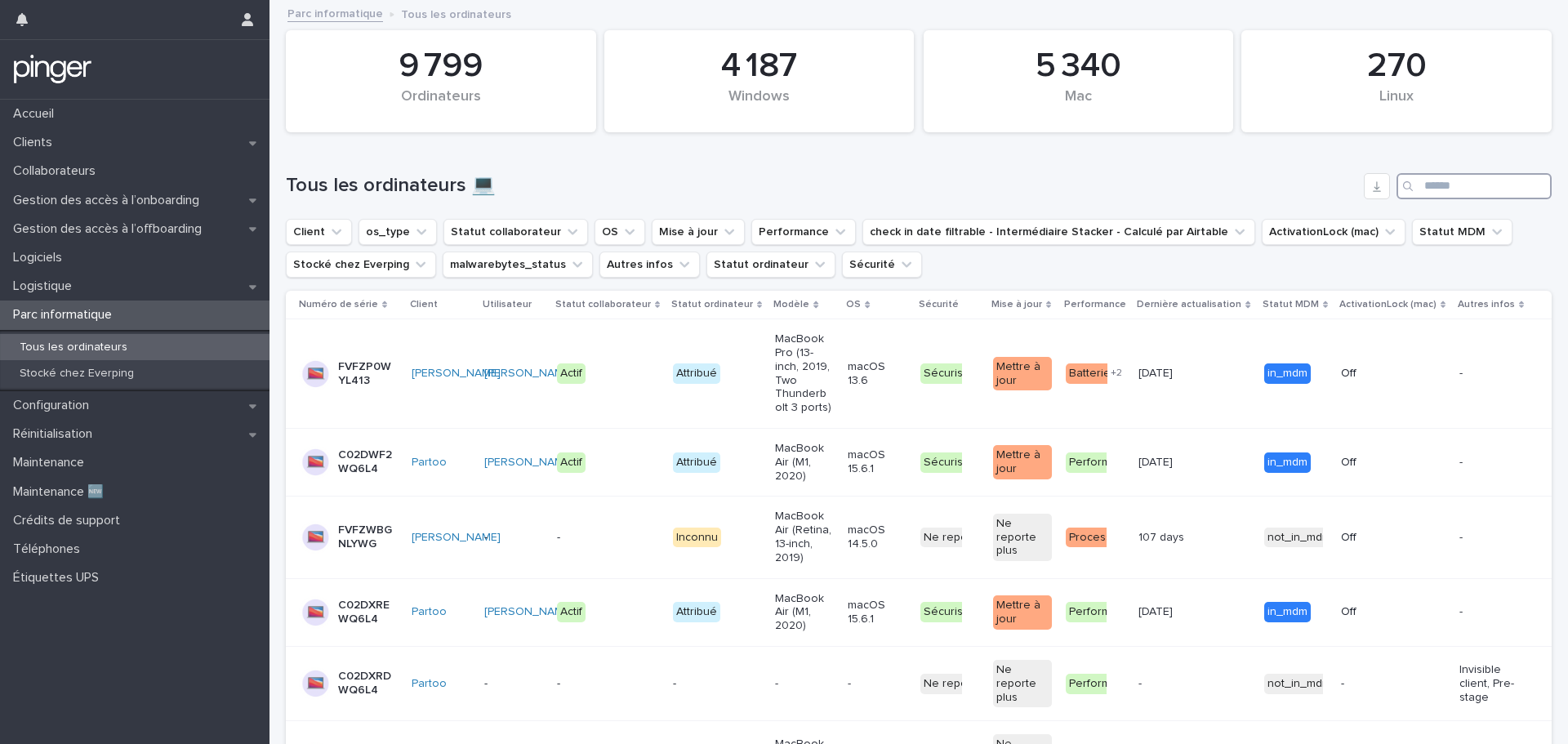
click at [1420, 185] on input "Search" at bounding box center [1474, 186] width 155 height 26
paste input "********"
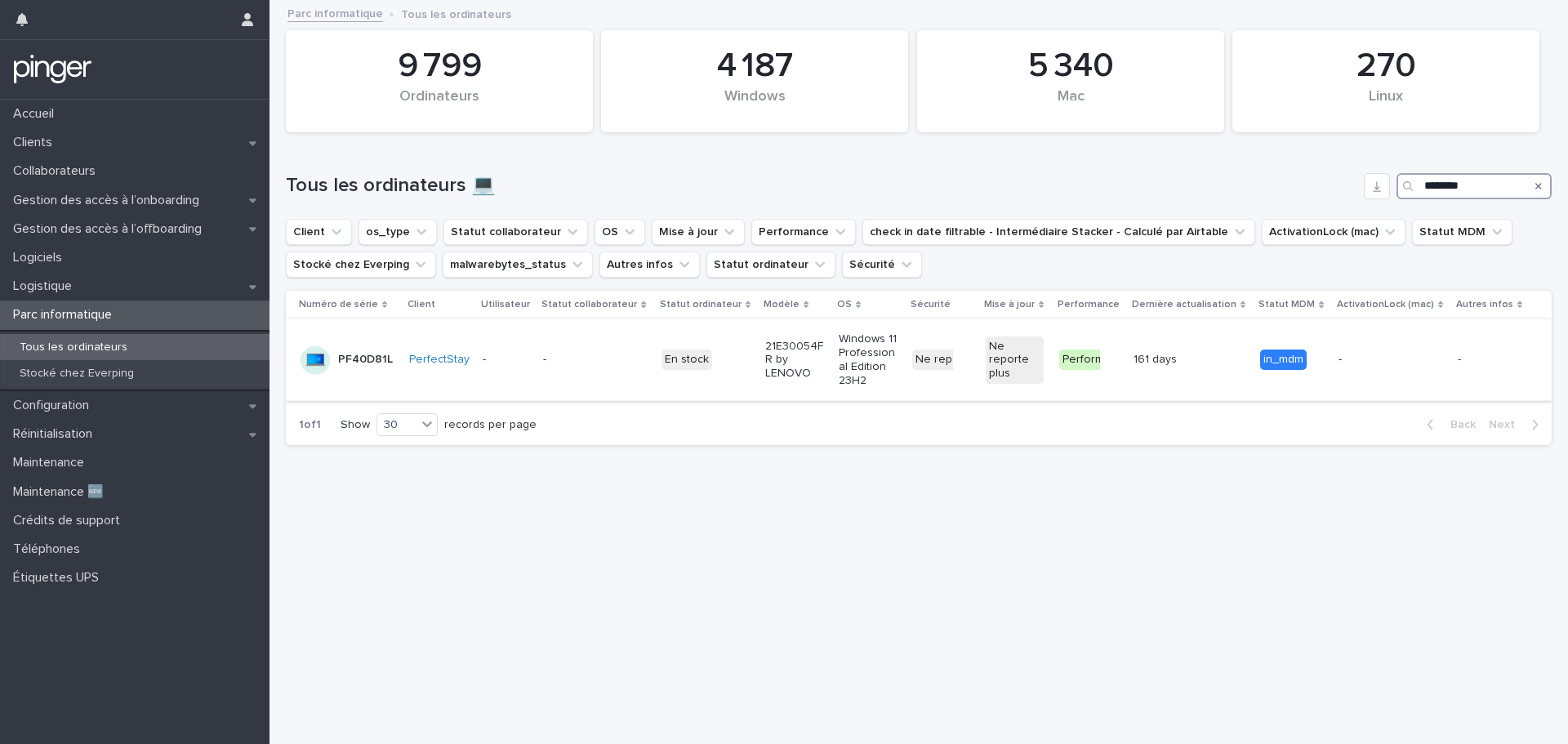
type input "********"
click at [538, 380] on td "-" at bounding box center [595, 359] width 118 height 81
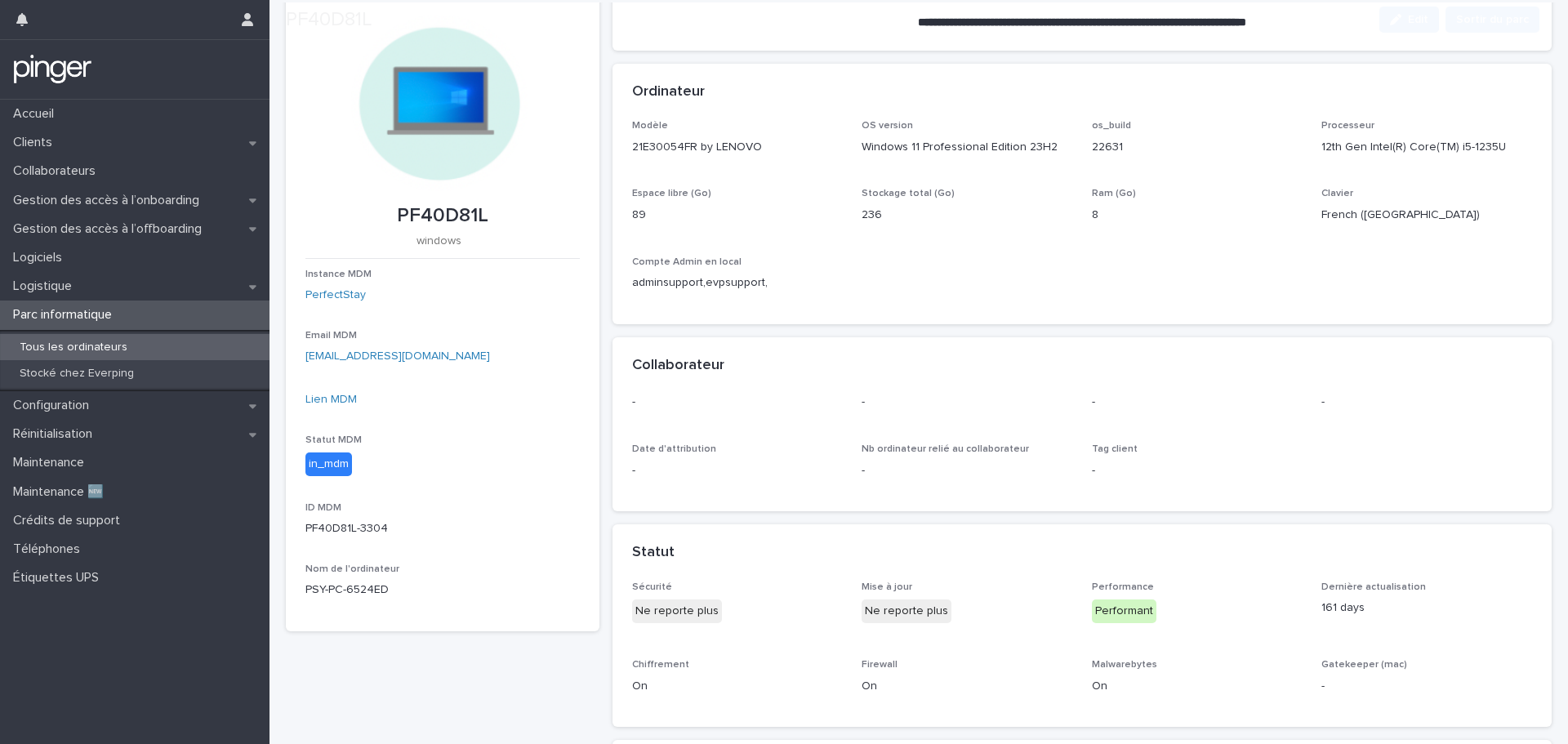
scroll to position [462, 0]
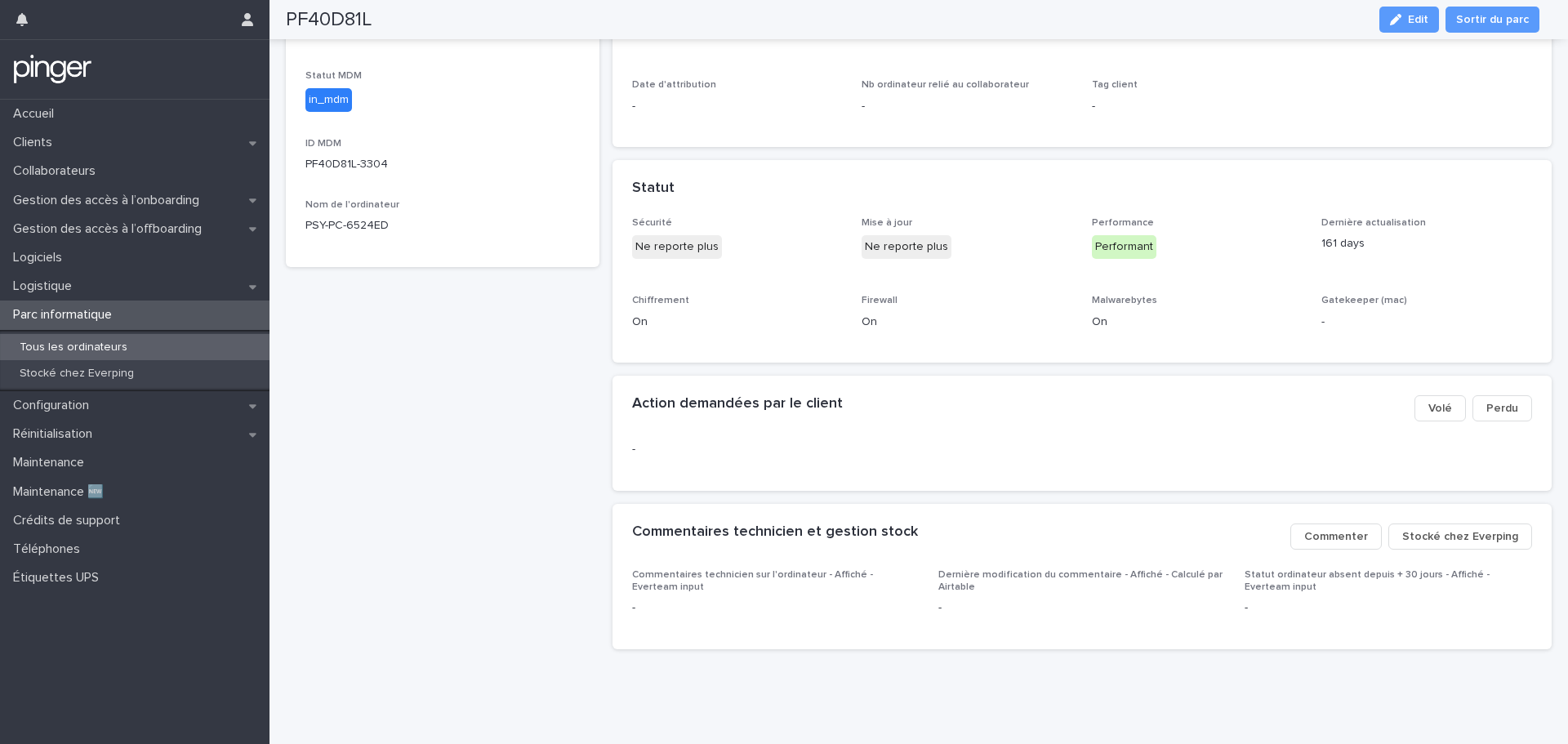
click at [1443, 529] on span "Stocké chez Everping" at bounding box center [1460, 536] width 116 height 16
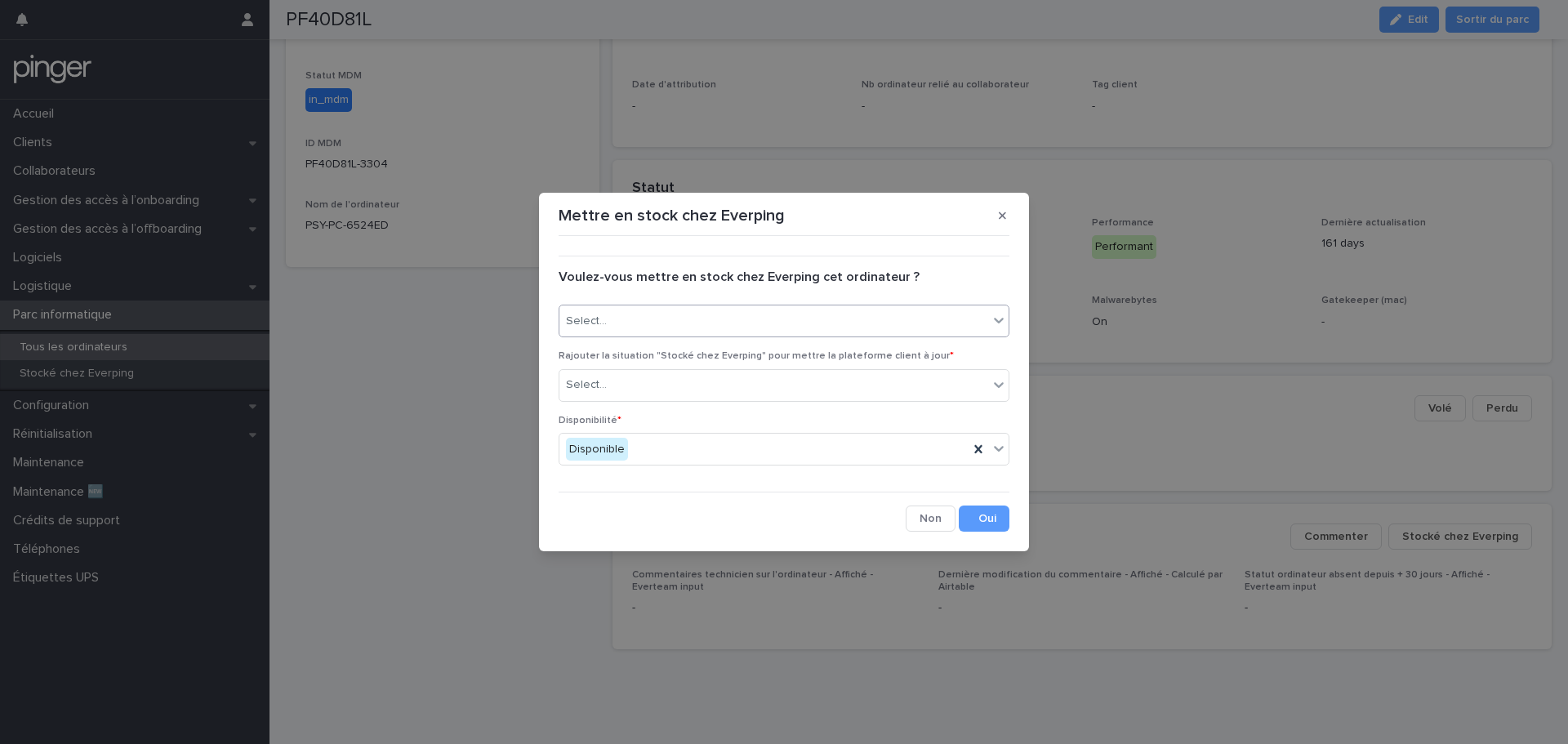
click at [663, 318] on div "Select..." at bounding box center [774, 321] width 429 height 27
click at [677, 350] on div "Oui" at bounding box center [784, 352] width 449 height 29
click at [678, 377] on div "Select..." at bounding box center [774, 385] width 429 height 27
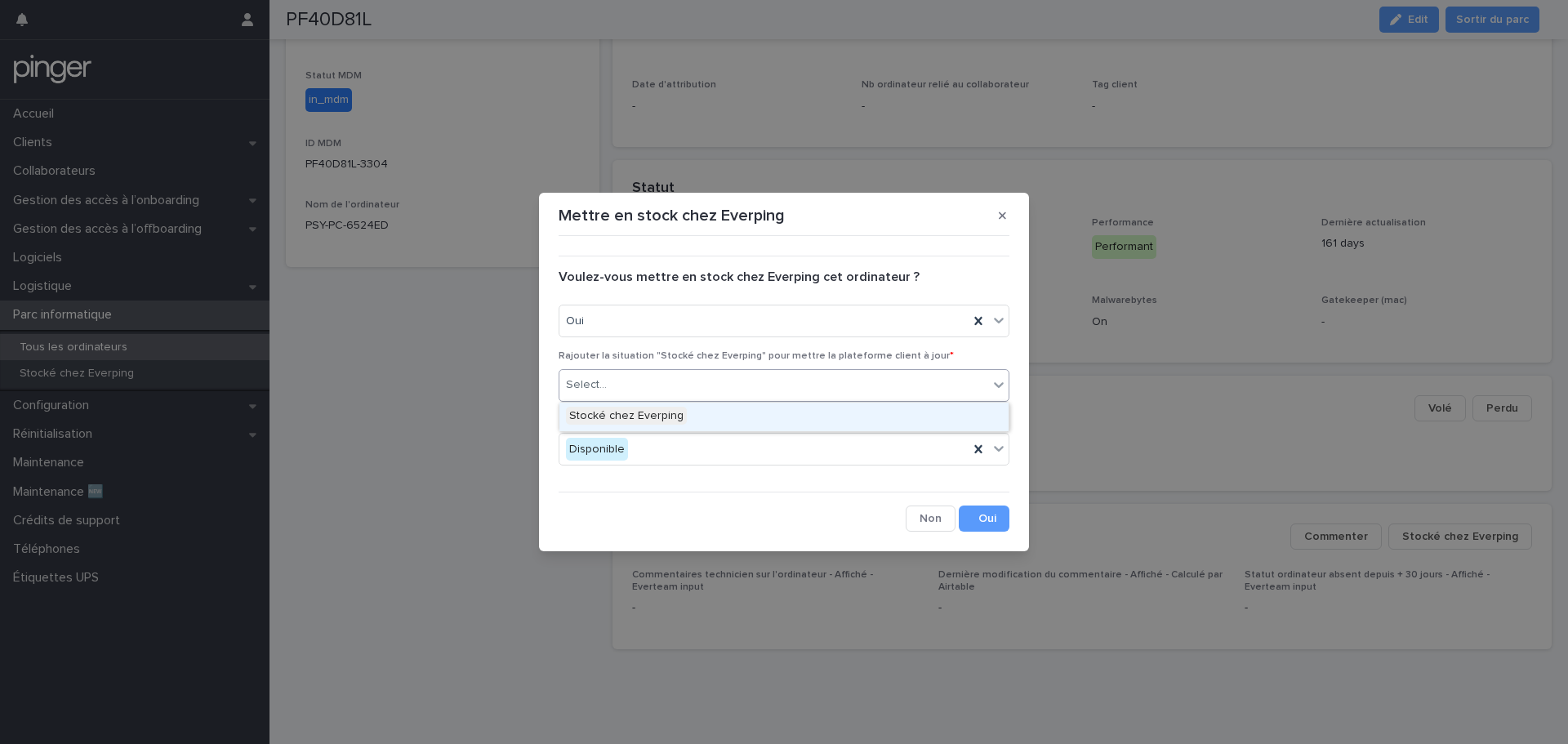
click at [690, 418] on div "Stocké chez Everping" at bounding box center [784, 417] width 449 height 29
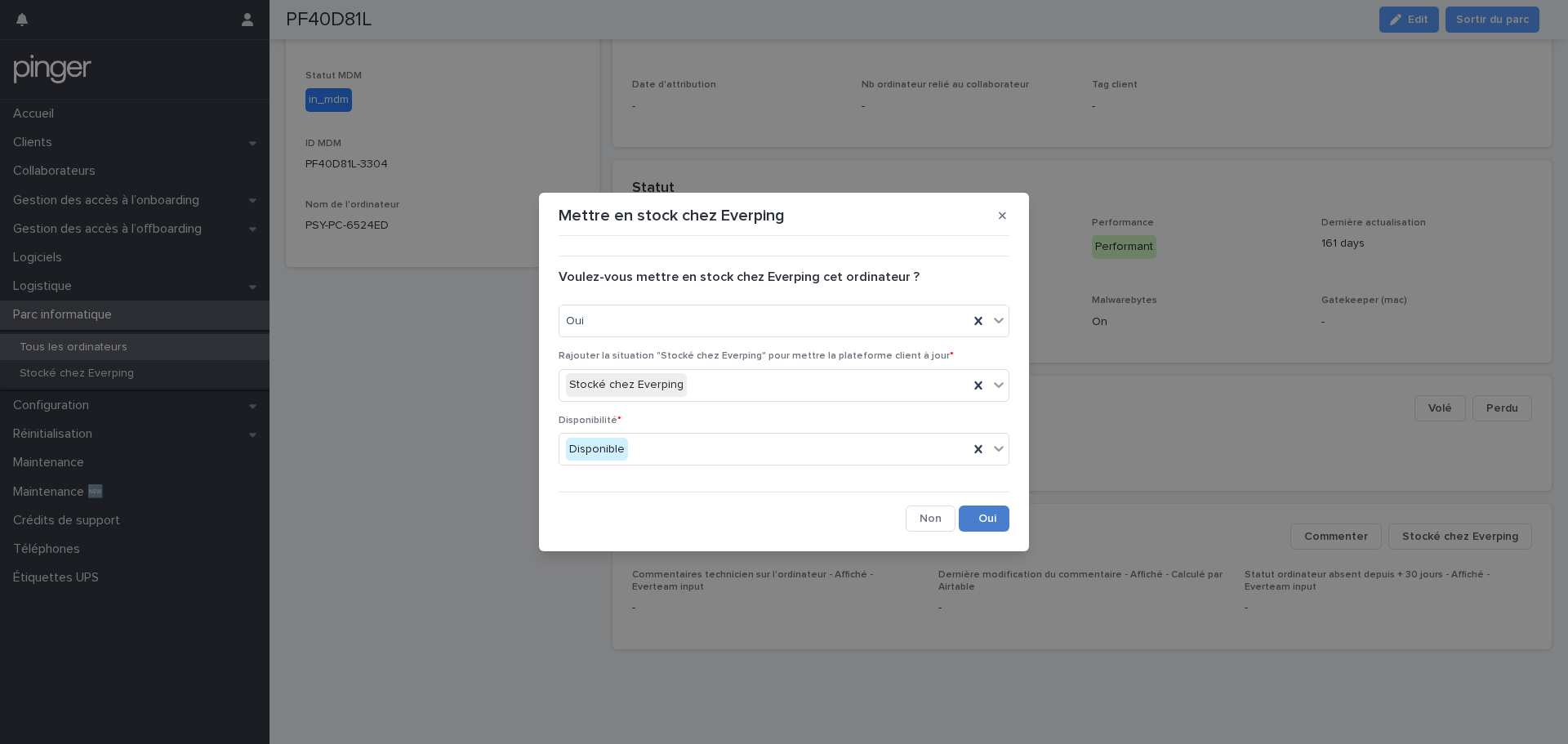
click at [967, 524] on button "Save" at bounding box center [984, 518] width 51 height 26
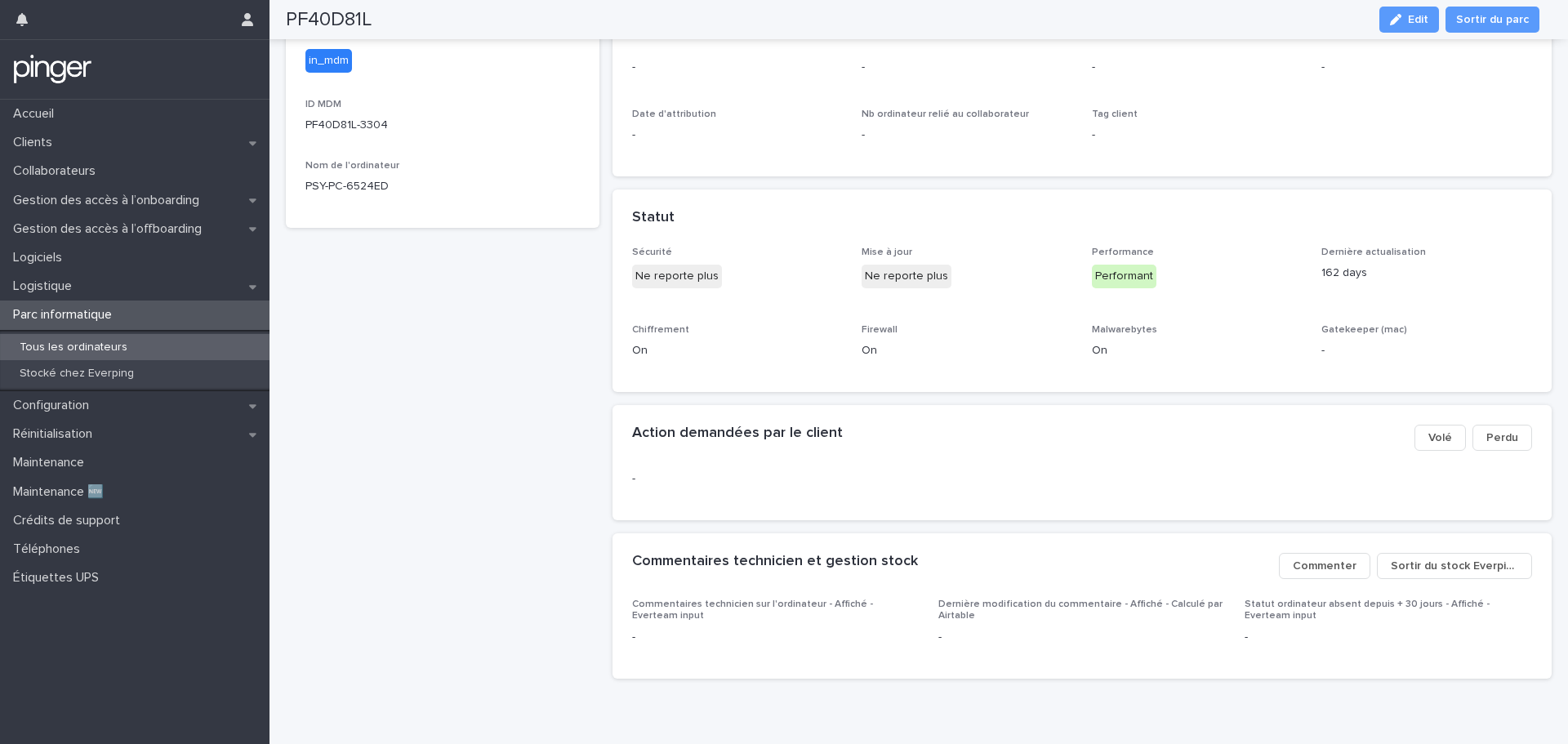
scroll to position [496, 0]
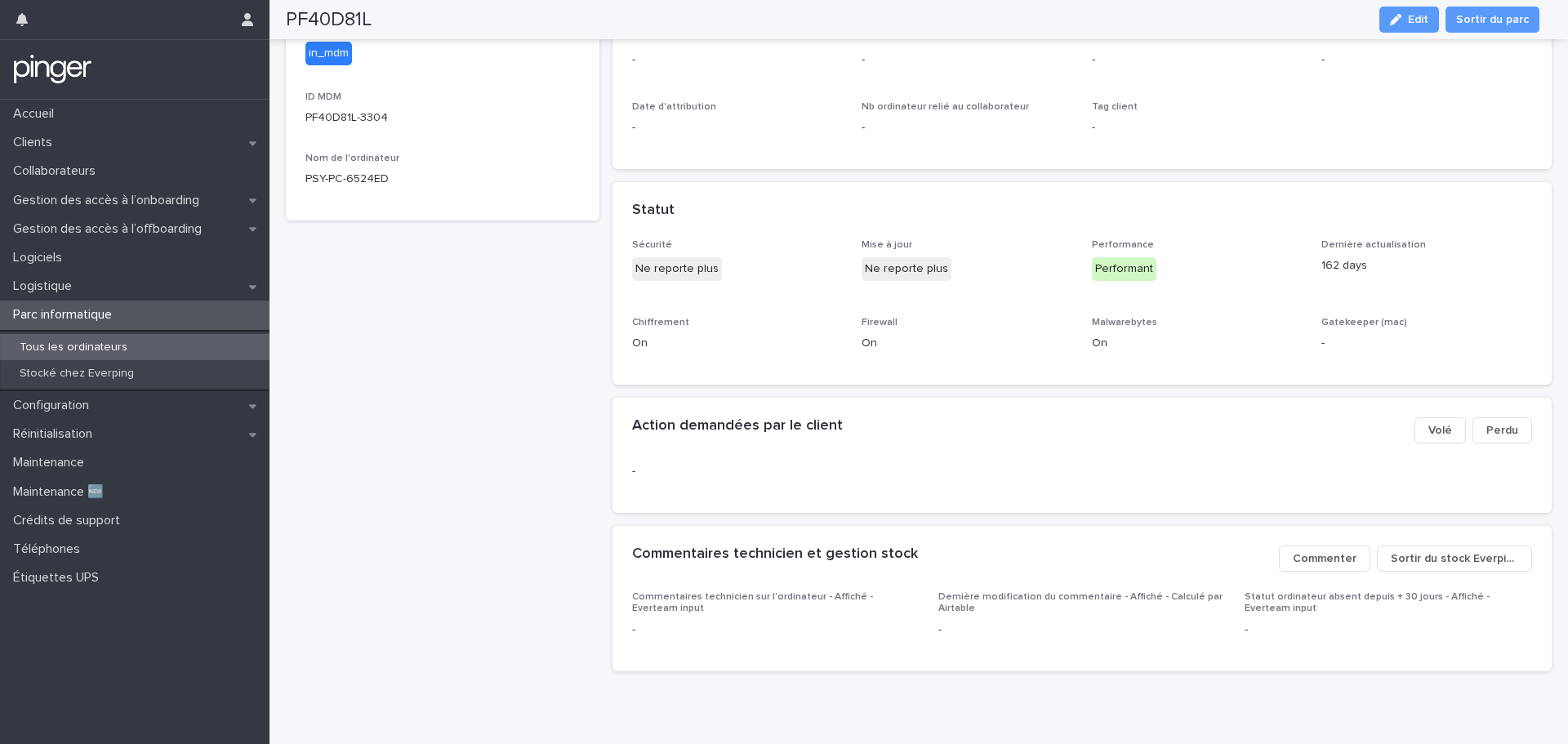
click at [69, 351] on p "Tous les ordinateurs" at bounding box center [74, 348] width 134 height 13
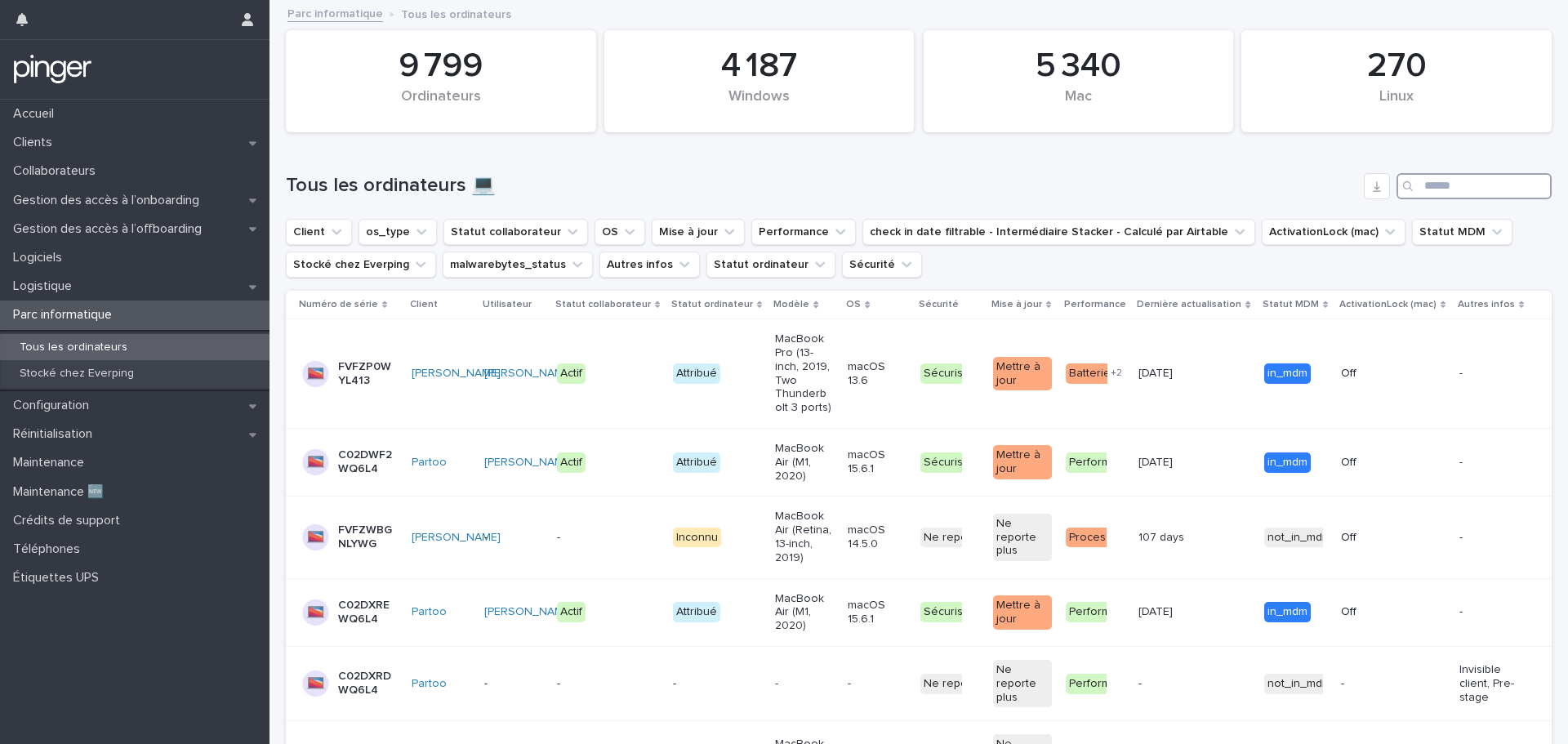
click at [1443, 184] on input "Search" at bounding box center [1474, 186] width 155 height 26
paste input "********"
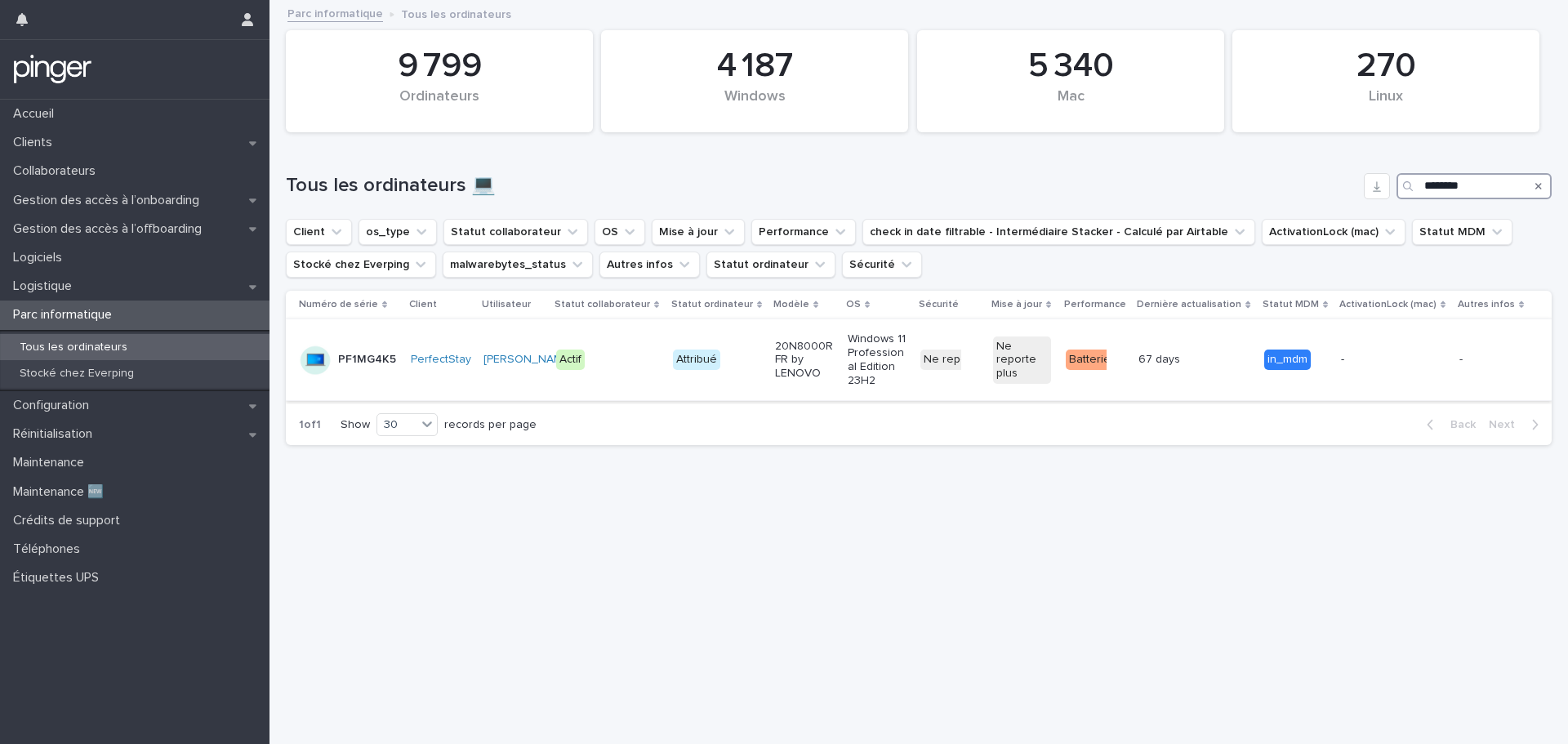
type input "********"
click at [349, 377] on td "PF1MG4K5" at bounding box center [345, 359] width 119 height 81
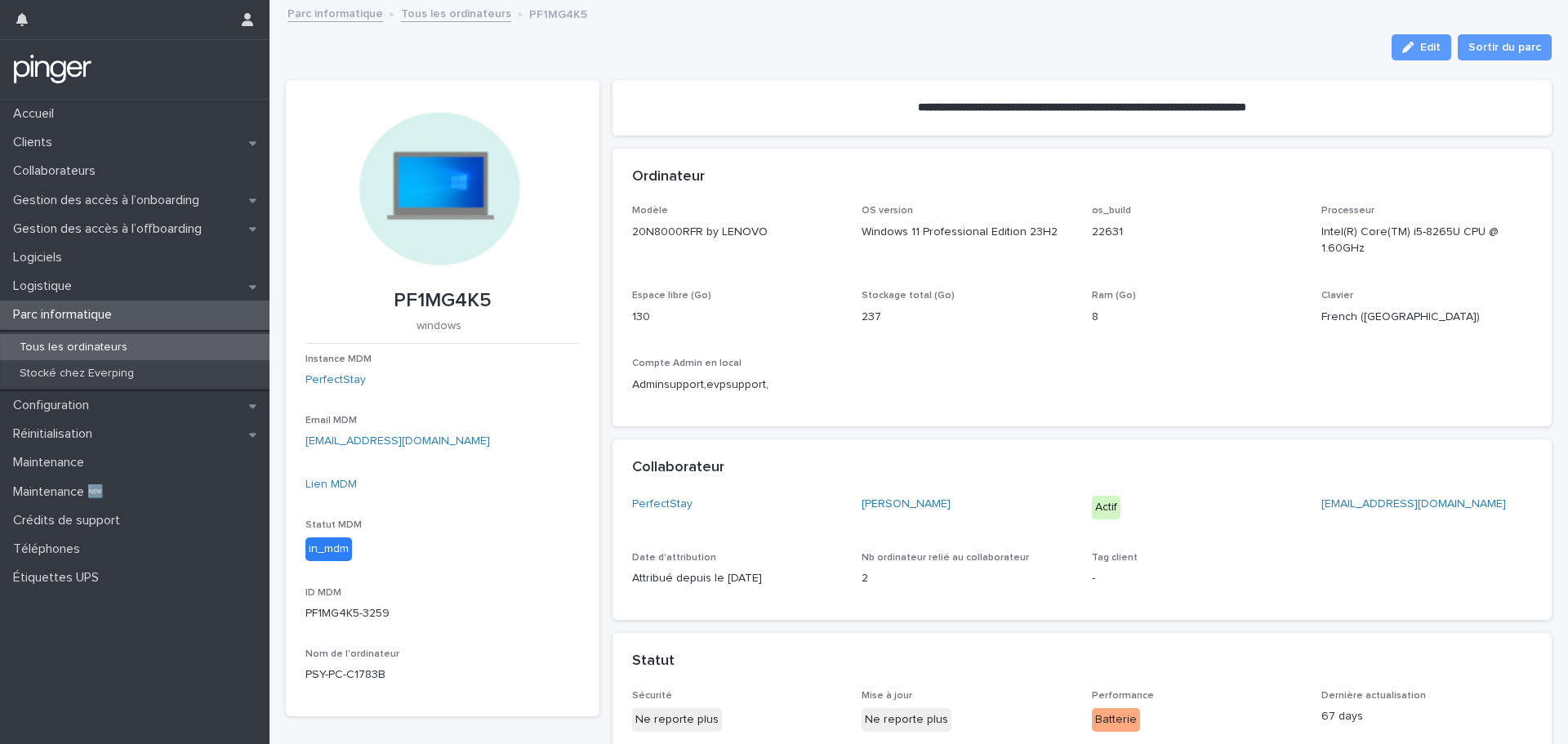
click at [424, 296] on p "PF1MG4K5" at bounding box center [443, 301] width 274 height 24
copy p "PF1MG4K5"
click at [795, 61] on div "**********" at bounding box center [1081, 597] width 940 height 1074
